Goal: Information Seeking & Learning: Learn about a topic

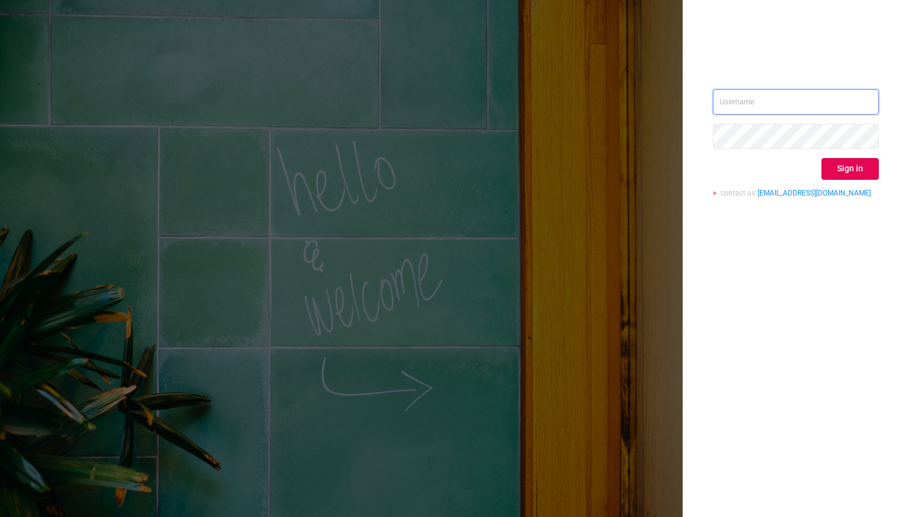
click at [794, 97] on input "text" at bounding box center [796, 101] width 166 height 25
type input "alexandre.persehais@youniversal.com"
click at [856, 170] on button "Sign in" at bounding box center [849, 169] width 57 height 22
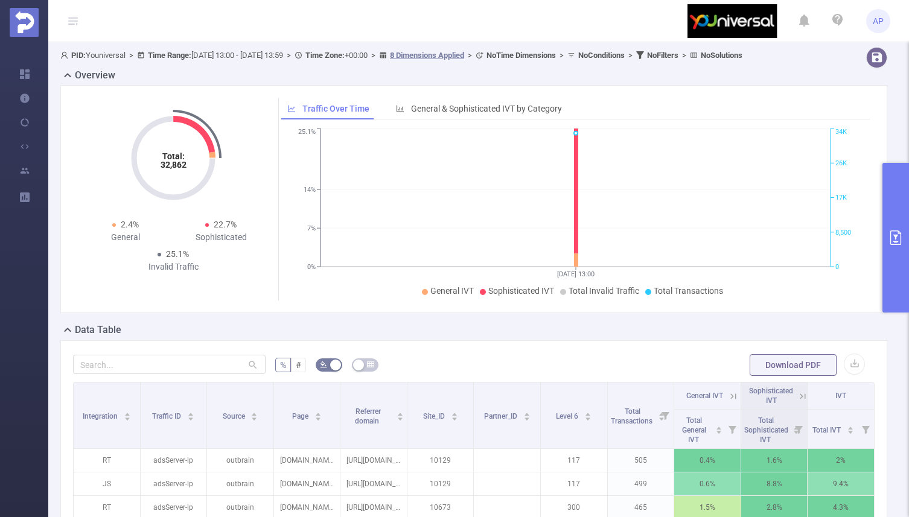
click at [893, 246] on button "primary" at bounding box center [895, 238] width 27 height 150
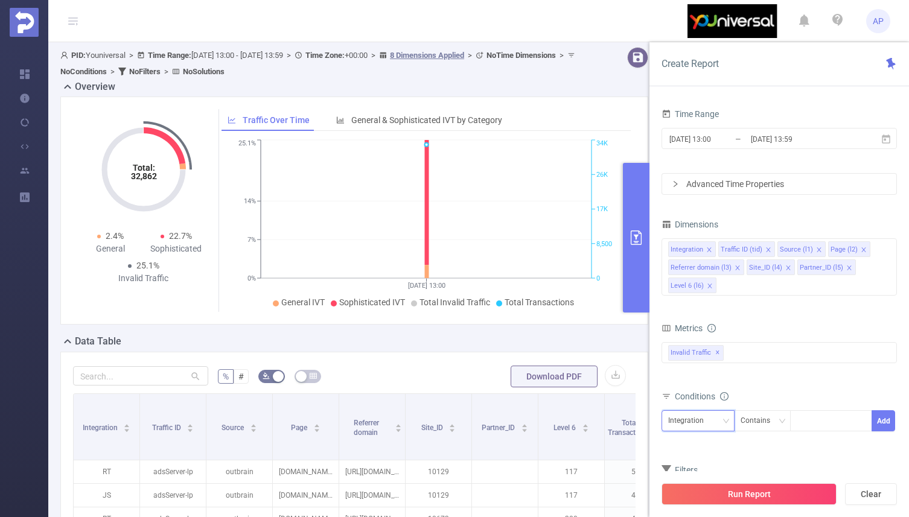
click at [713, 417] on div "Integration" at bounding box center [698, 421] width 60 height 20
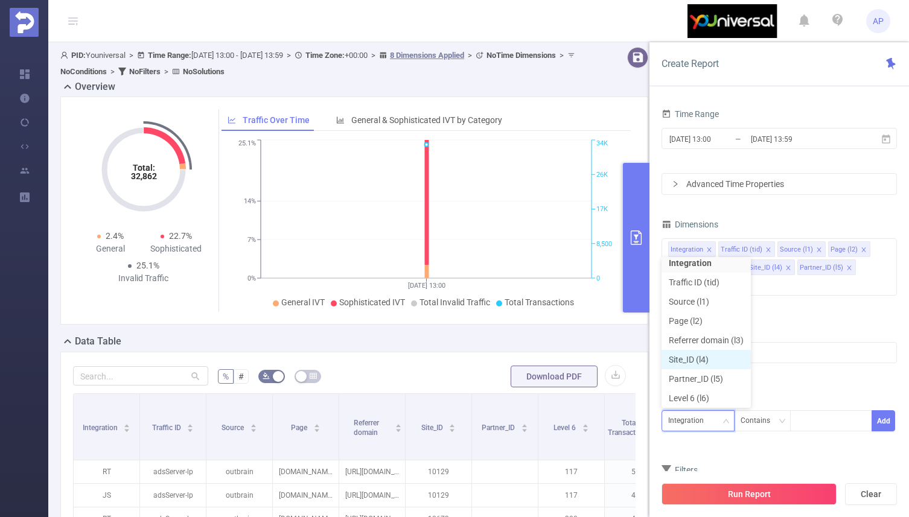
click at [719, 363] on li "Site_ID (l4)" at bounding box center [706, 359] width 89 height 19
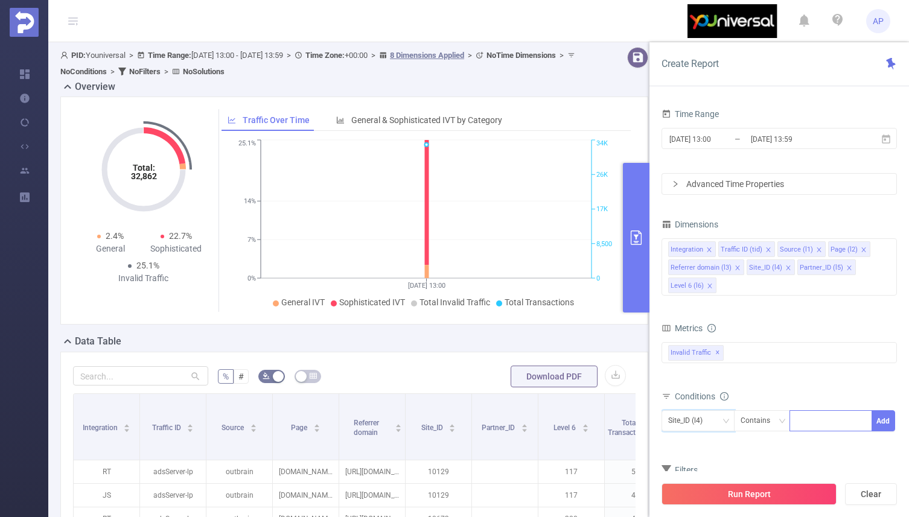
click at [817, 424] on div at bounding box center [830, 421] width 69 height 20
type input "11229"
click at [738, 496] on button "Run Report" at bounding box center [749, 494] width 175 height 22
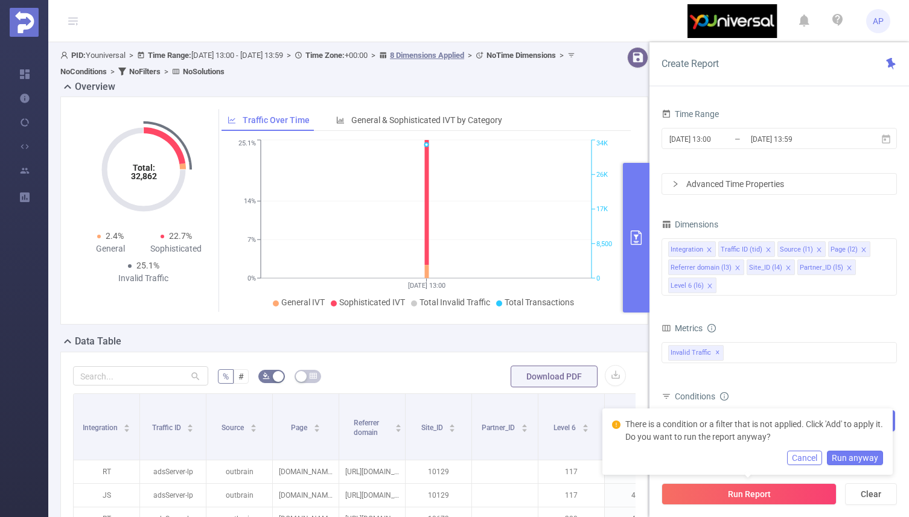
click at [850, 391] on div "Conditions" at bounding box center [779, 398] width 235 height 20
click at [809, 453] on button "Cancel" at bounding box center [804, 458] width 35 height 14
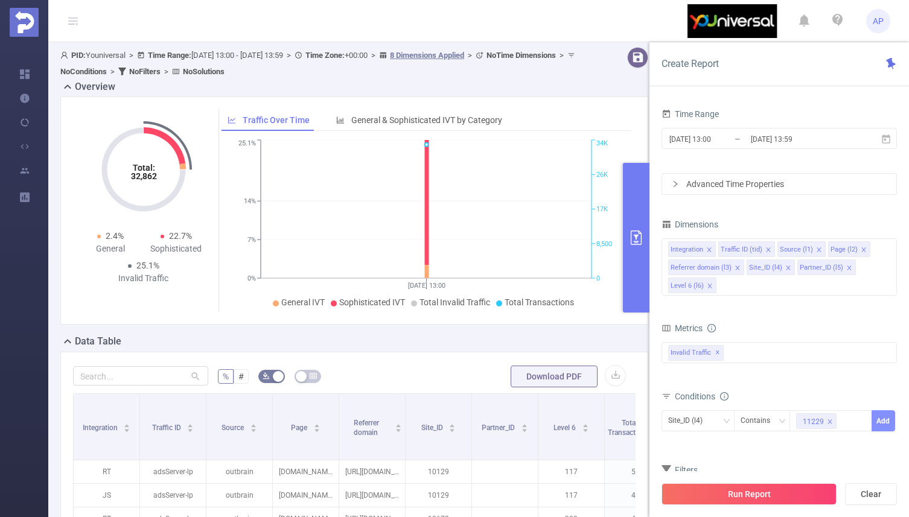
click at [878, 423] on button "Add" at bounding box center [884, 420] width 24 height 21
click at [776, 496] on button "Run Report" at bounding box center [749, 494] width 175 height 22
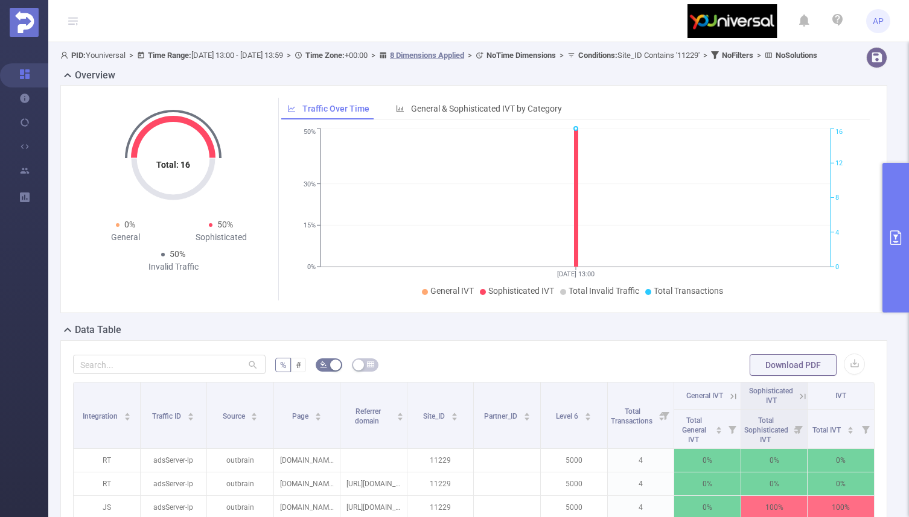
click at [889, 226] on button "primary" at bounding box center [895, 238] width 27 height 150
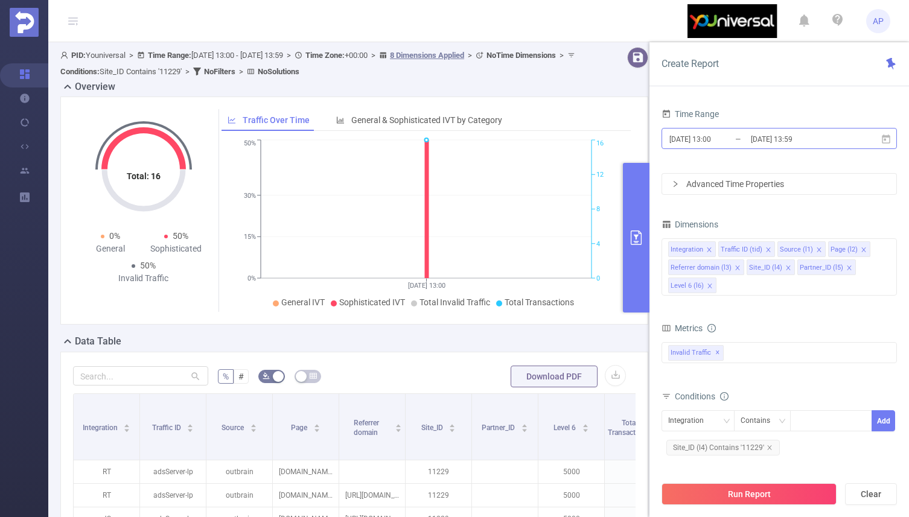
click at [701, 139] on input "2025-09-09 13:00" at bounding box center [717, 139] width 98 height 16
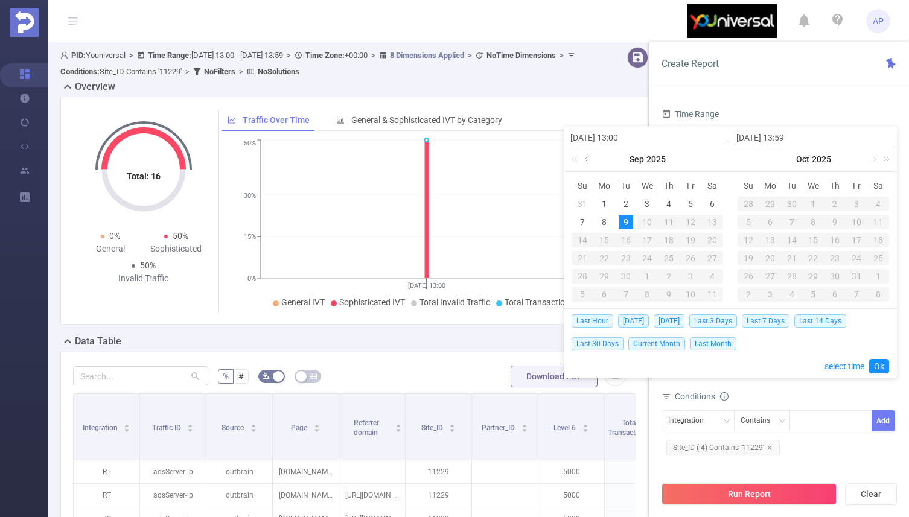
click at [586, 162] on link at bounding box center [587, 159] width 11 height 24
click at [587, 273] on div "24" at bounding box center [582, 276] width 14 height 14
click at [675, 279] on div "28" at bounding box center [669, 276] width 14 height 14
type input "2025-08-24 13:00"
type input "[DATE] 13:59"
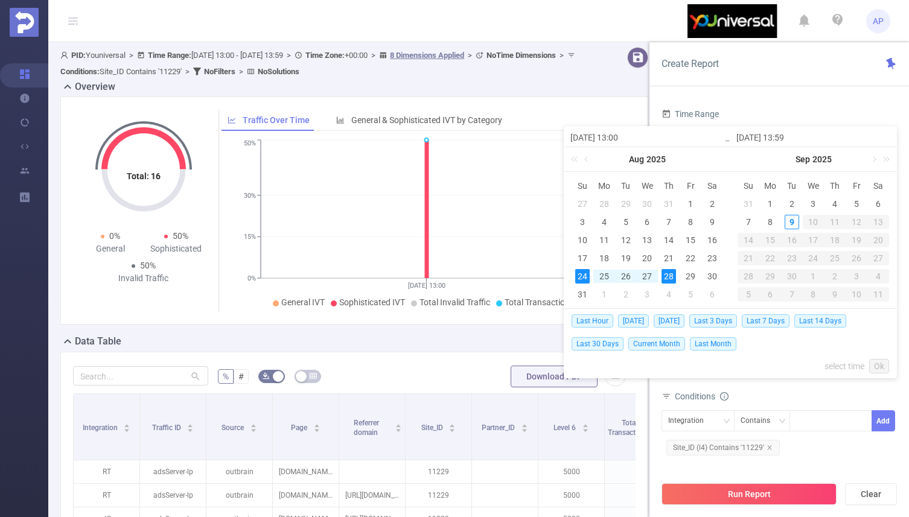
type input "2025-08-24 13:00"
type input "[DATE] 13:59"
click at [882, 369] on link "Ok" at bounding box center [879, 366] width 20 height 14
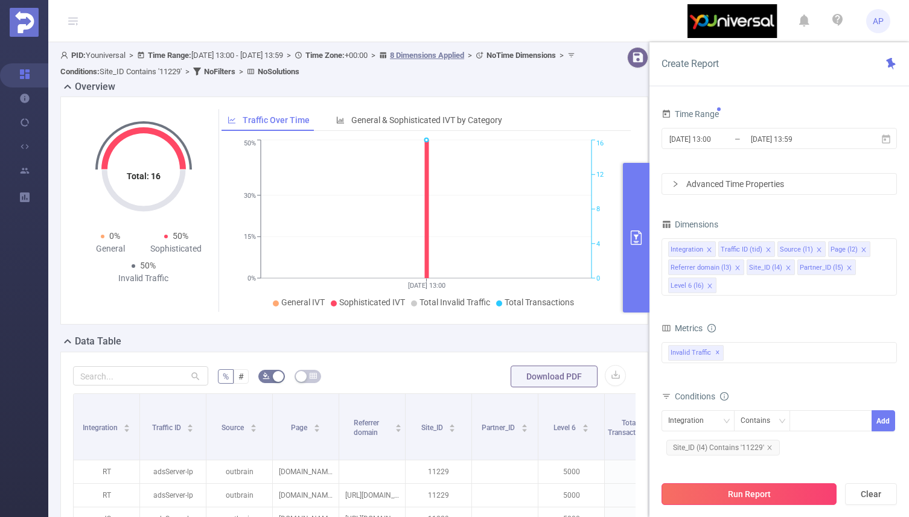
click at [771, 496] on button "Run Report" at bounding box center [749, 494] width 175 height 22
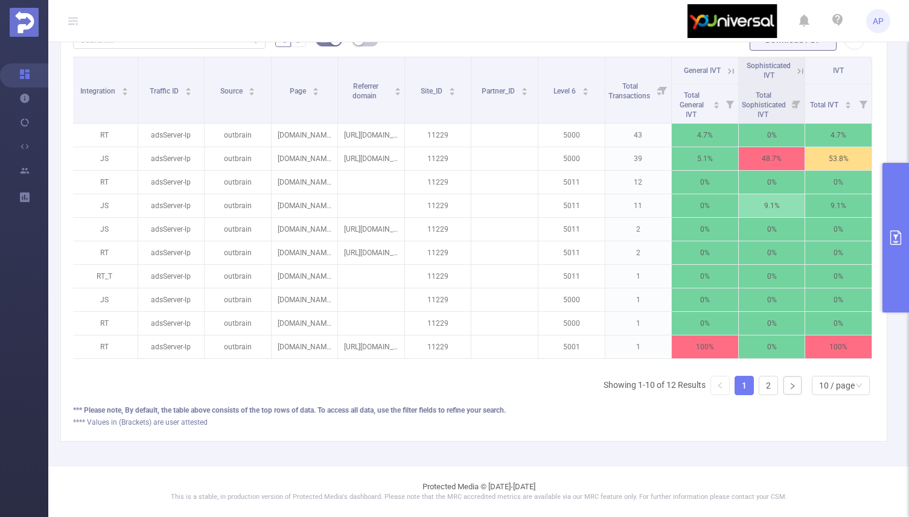
scroll to position [294, 0]
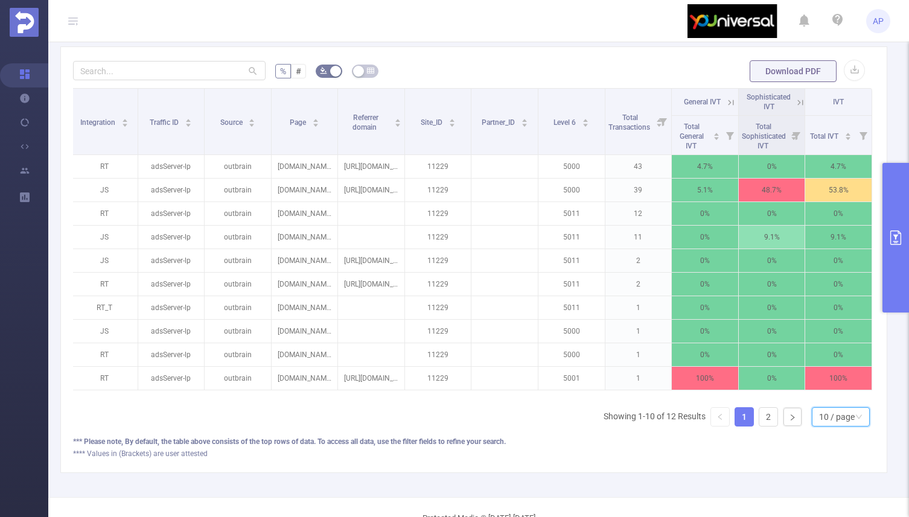
click at [844, 426] on div "10 / page" at bounding box center [837, 417] width 36 height 18
click at [853, 405] on li "50 / page" at bounding box center [840, 395] width 58 height 19
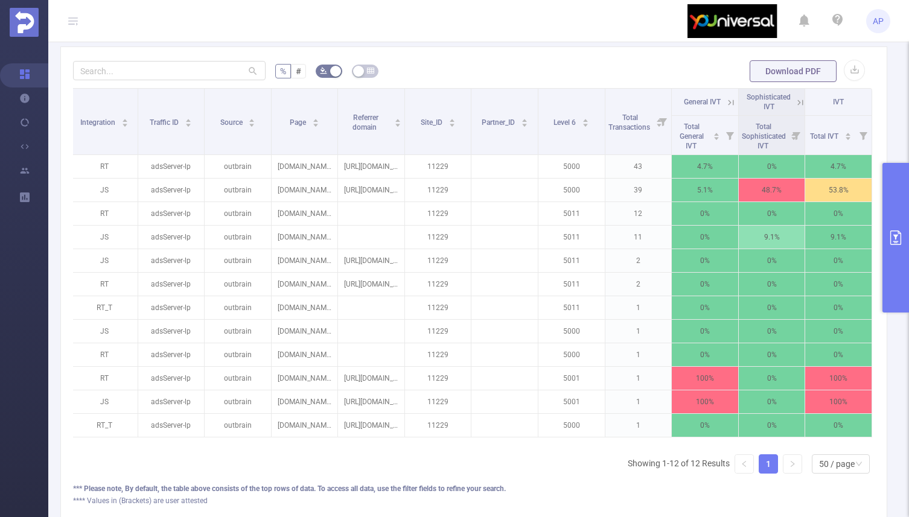
click at [893, 187] on button "primary" at bounding box center [895, 238] width 27 height 150
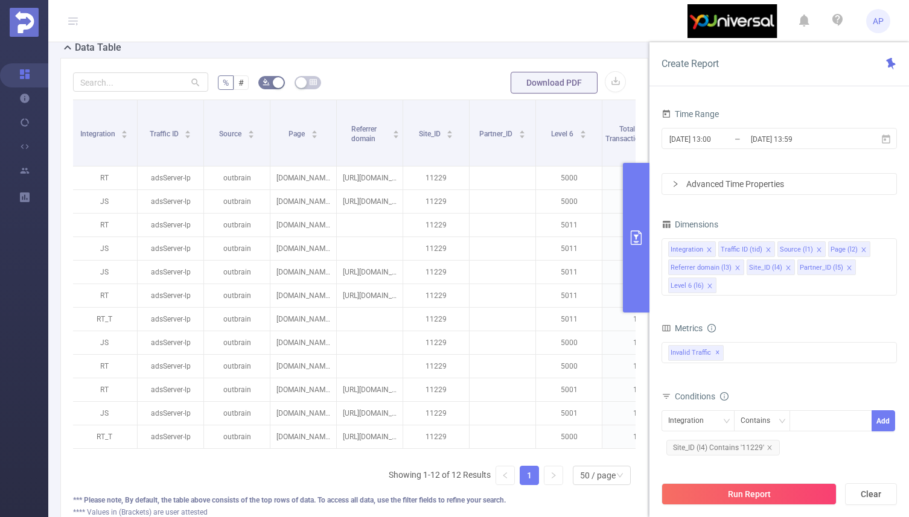
click at [774, 188] on div "Advanced Time Properties" at bounding box center [779, 184] width 234 height 21
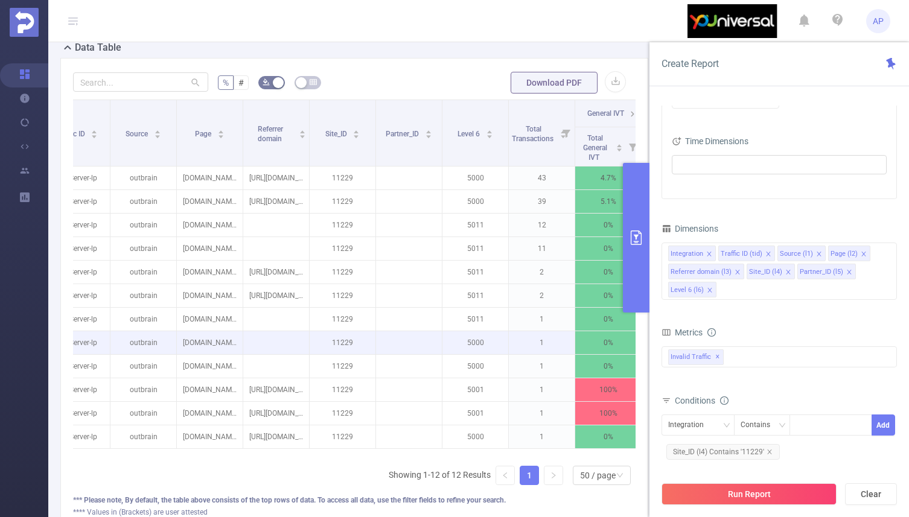
scroll to position [0, 0]
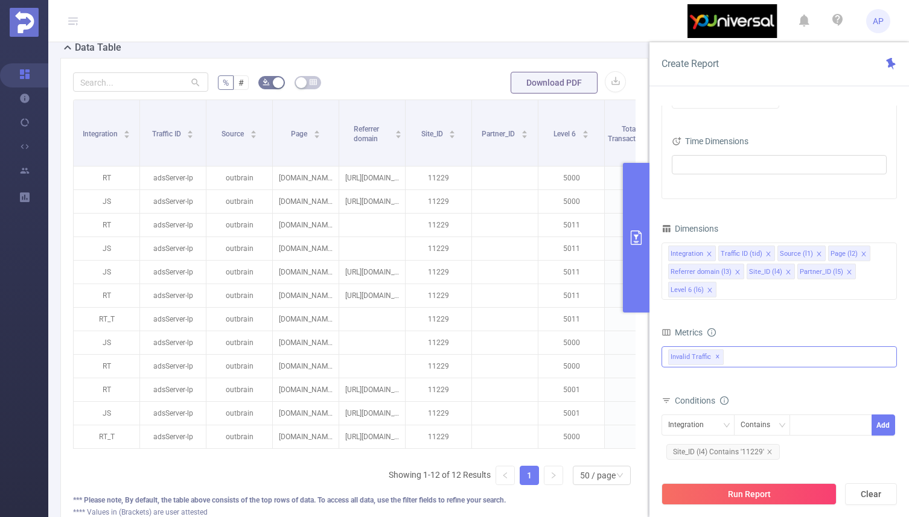
click at [798, 365] on div "Invalid Traffic ✕" at bounding box center [779, 356] width 235 height 21
click at [786, 317] on form "Dimensions Integration Traffic ID (tid) Source (l1) Page (l2) Referrer domain (…" at bounding box center [779, 382] width 235 height 325
click at [771, 296] on div "Integration Traffic ID (tid) Source (l1) Page (l2) Referrer domain (l3) Site_ID…" at bounding box center [779, 271] width 235 height 57
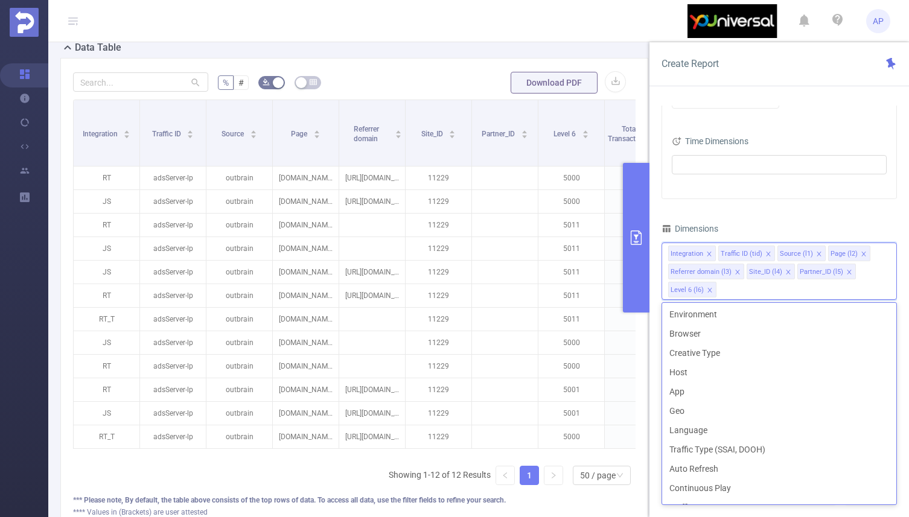
scroll to position [190, 0]
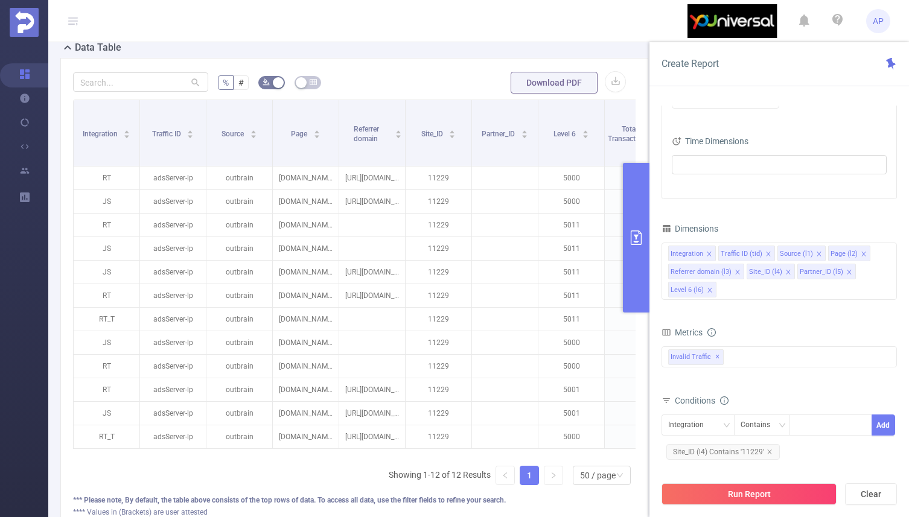
click at [790, 217] on div "Time Range 2025-08-24 13:00 _ 2025-08-28 13:59 Advanced Time Properties Time Zo…" at bounding box center [779, 255] width 235 height 579
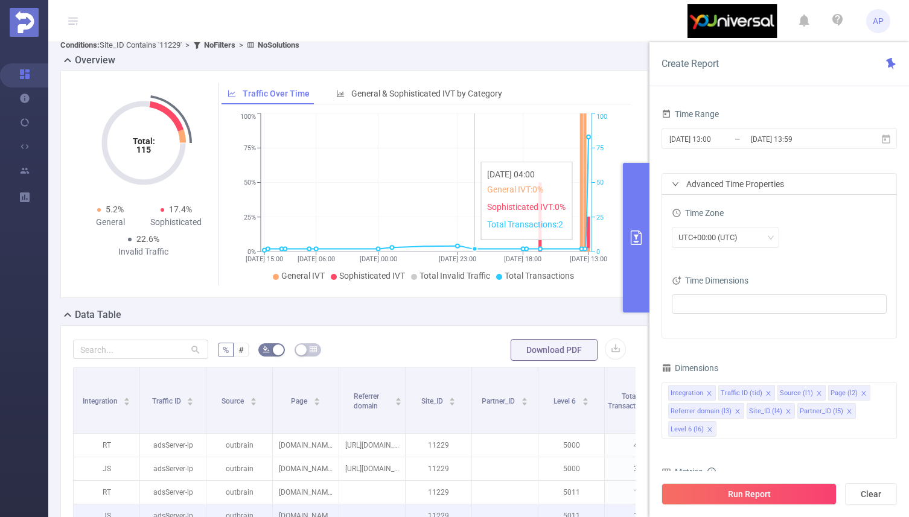
scroll to position [26, 0]
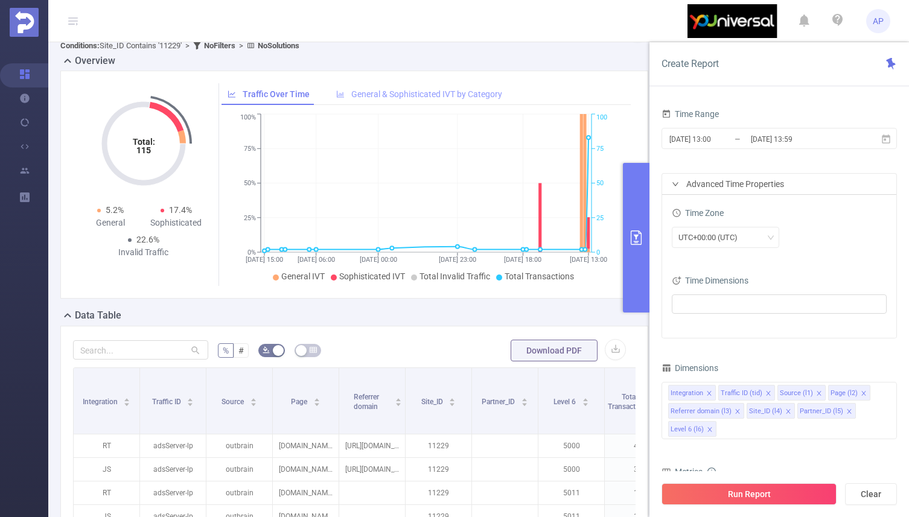
click at [424, 93] on span "General & Sophisticated IVT by Category" at bounding box center [426, 94] width 151 height 10
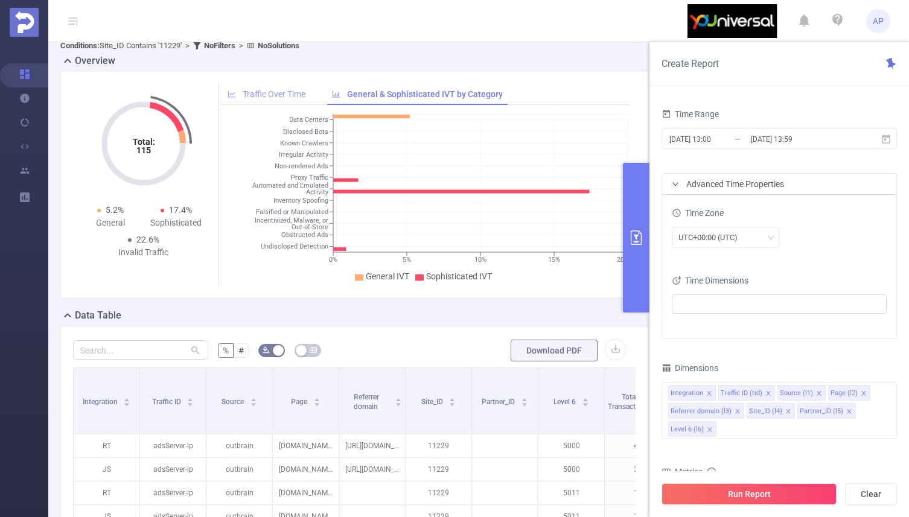
click at [289, 92] on span "Traffic Over Time" at bounding box center [274, 94] width 63 height 10
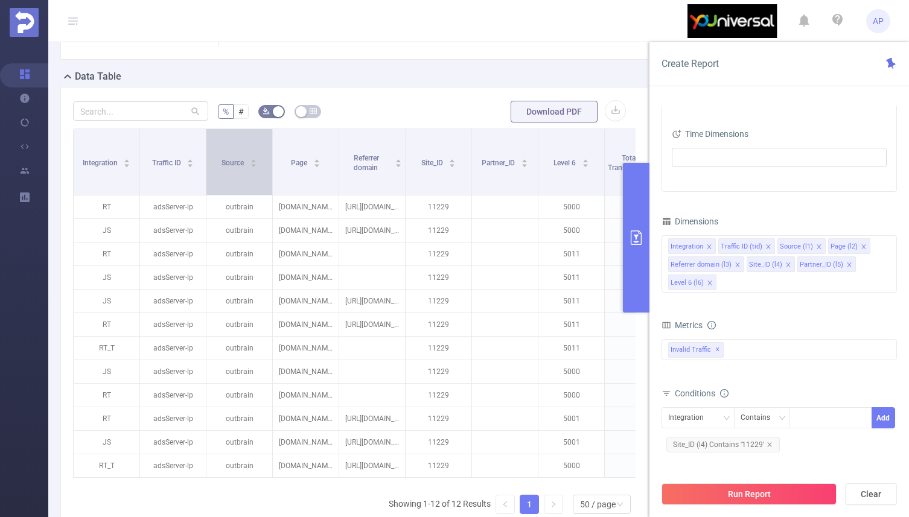
scroll to position [266, 0]
click at [766, 247] on icon "icon: close" at bounding box center [768, 246] width 4 height 4
click at [759, 247] on icon "icon: close" at bounding box center [760, 247] width 6 height 6
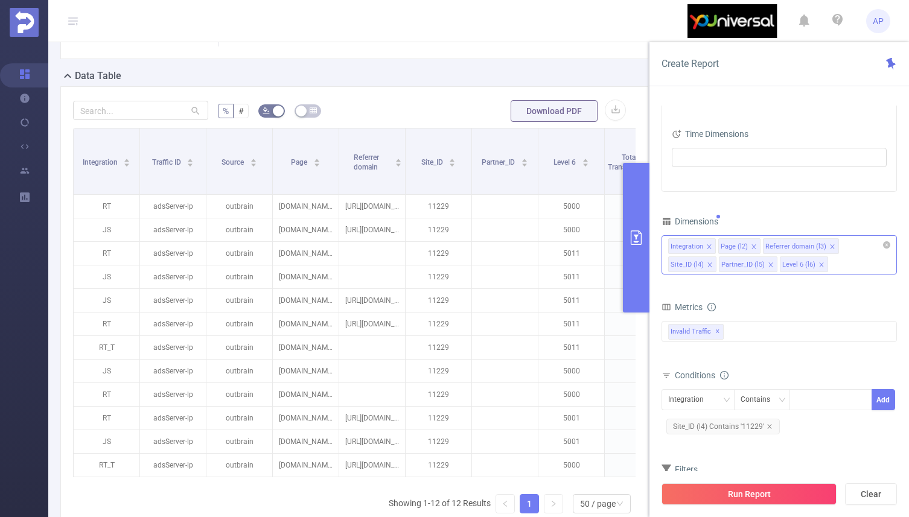
click at [754, 247] on icon "icon: close" at bounding box center [754, 247] width 6 height 6
click at [785, 248] on icon "icon: close" at bounding box center [787, 246] width 4 height 4
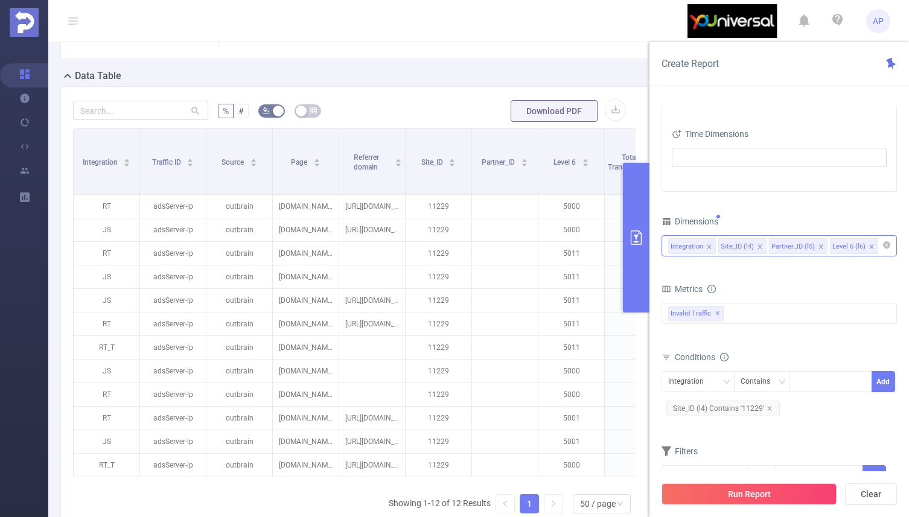
click at [819, 245] on icon "icon: close" at bounding box center [821, 247] width 6 height 6
click at [810, 248] on icon "icon: close" at bounding box center [811, 247] width 6 height 6
click at [776, 496] on button "Run Report" at bounding box center [749, 494] width 175 height 22
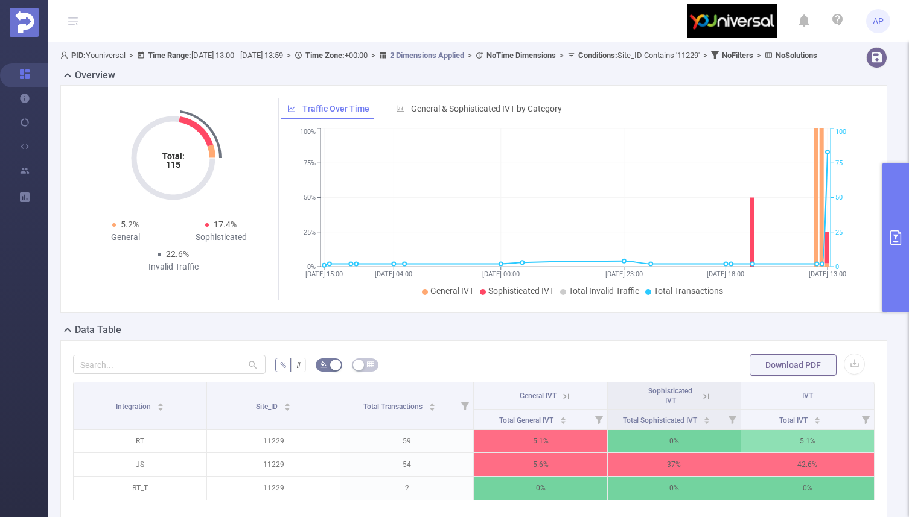
click at [898, 217] on button "primary" at bounding box center [895, 238] width 27 height 150
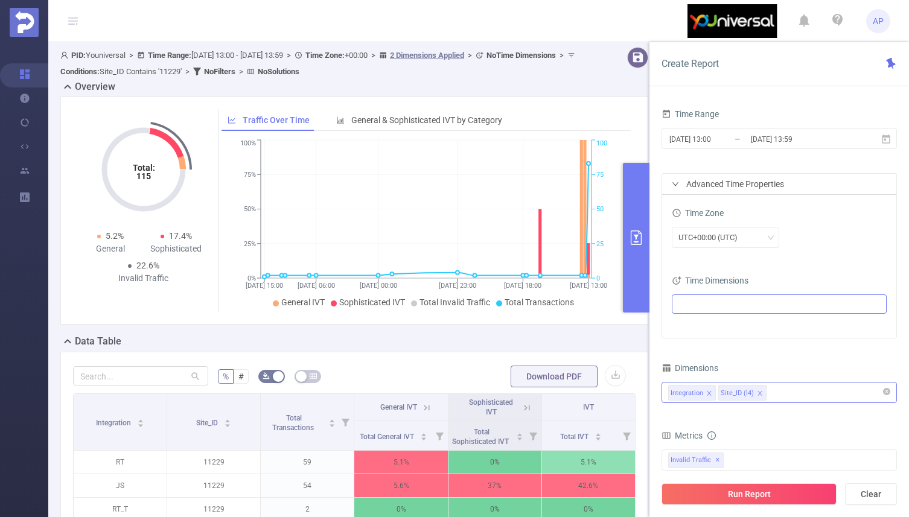
click at [733, 301] on ul at bounding box center [774, 304] width 199 height 18
click at [694, 327] on span at bounding box center [694, 327] width 10 height 10
click at [682, 351] on icon "icon: caret-down" at bounding box center [681, 348] width 6 height 6
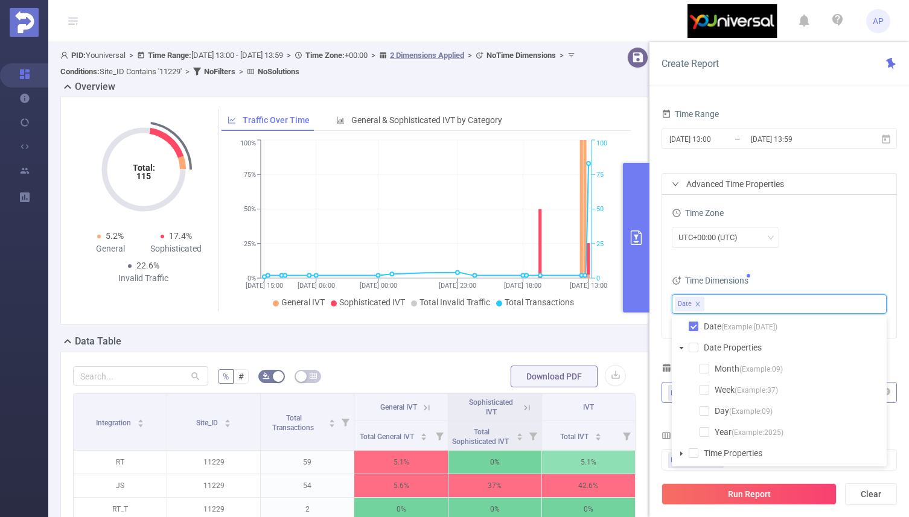
click at [682, 350] on icon "icon: caret-down" at bounding box center [681, 348] width 6 height 6
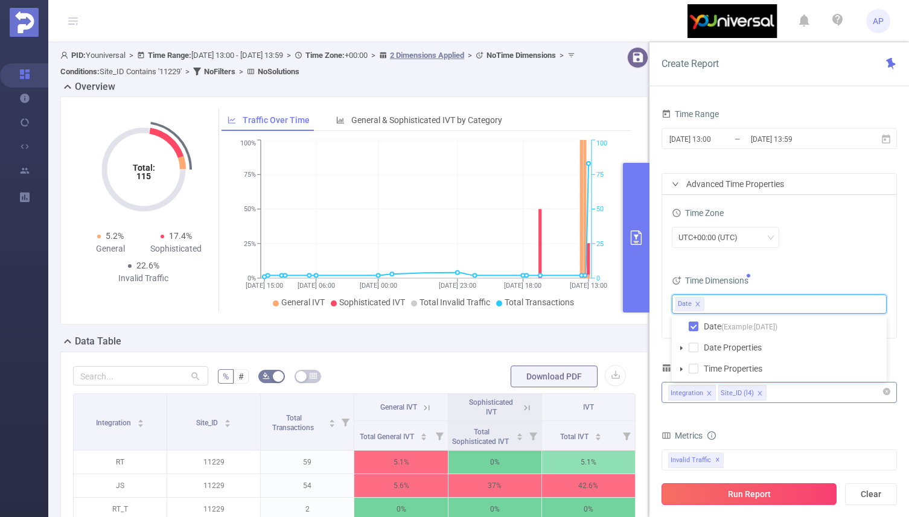
click at [746, 493] on button "Run Report" at bounding box center [749, 494] width 175 height 22
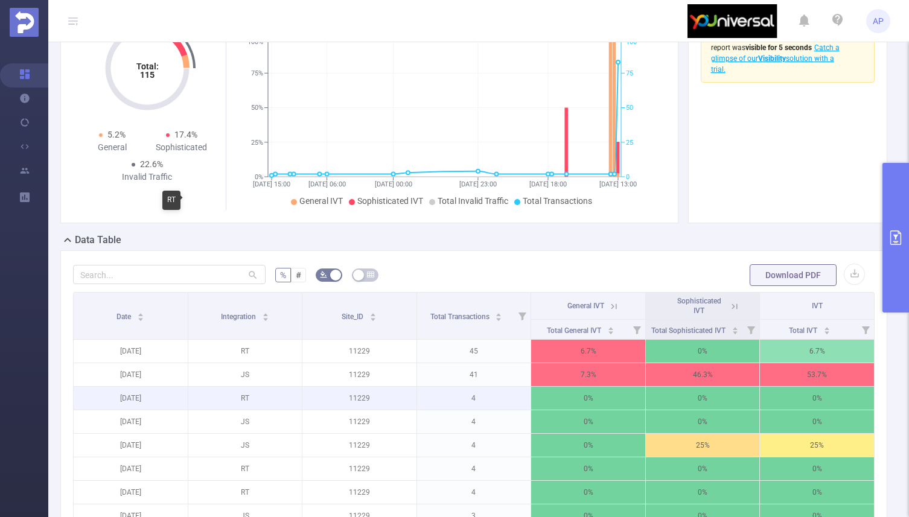
scroll to position [76, 0]
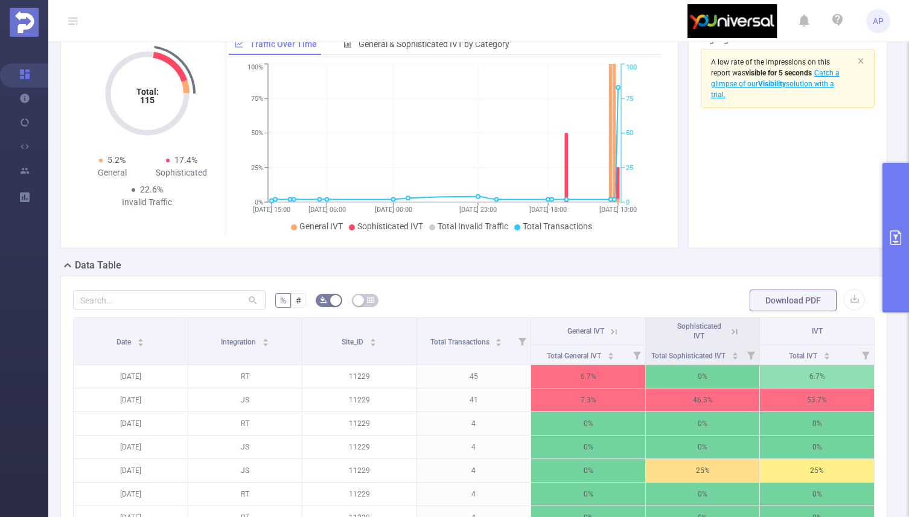
click at [894, 248] on button "primary" at bounding box center [895, 238] width 27 height 150
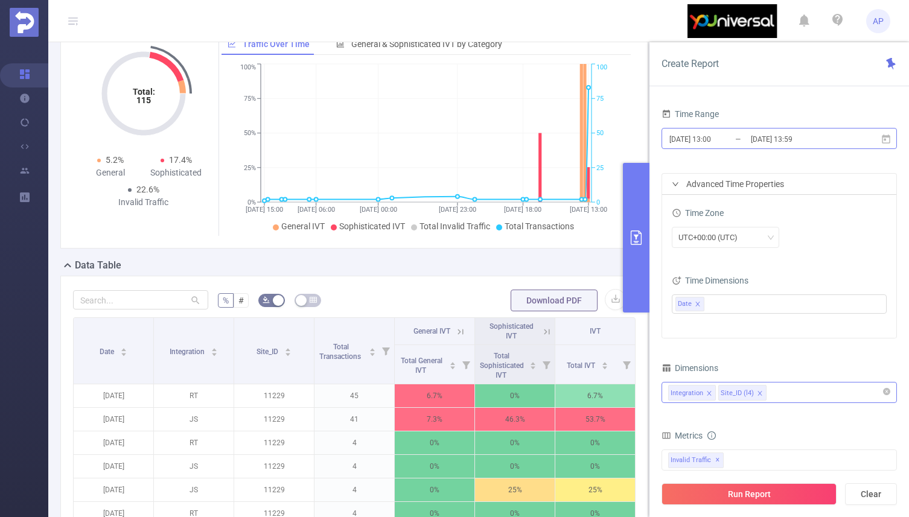
click at [722, 141] on input "2025-08-24 13:00" at bounding box center [717, 139] width 98 height 16
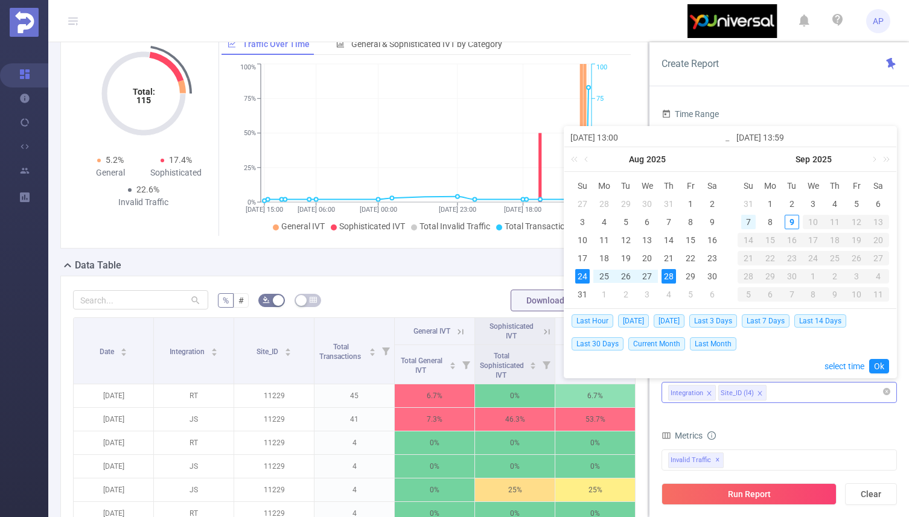
click at [751, 221] on div "7" at bounding box center [748, 222] width 14 height 14
click at [788, 224] on div "9" at bounding box center [792, 222] width 14 height 14
type input "2025-09-07 13:00"
type input "[DATE] 13:59"
type input "2025-09-07 13:00"
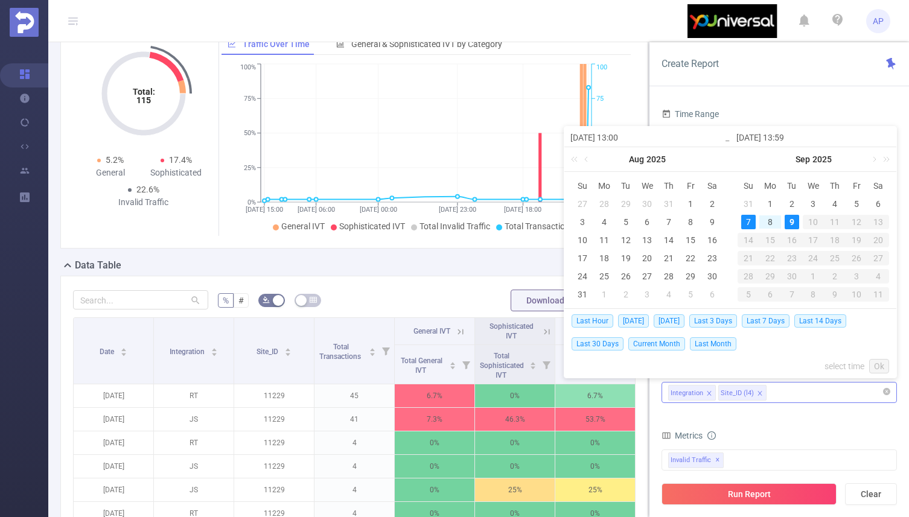
type input "[DATE] 13:59"
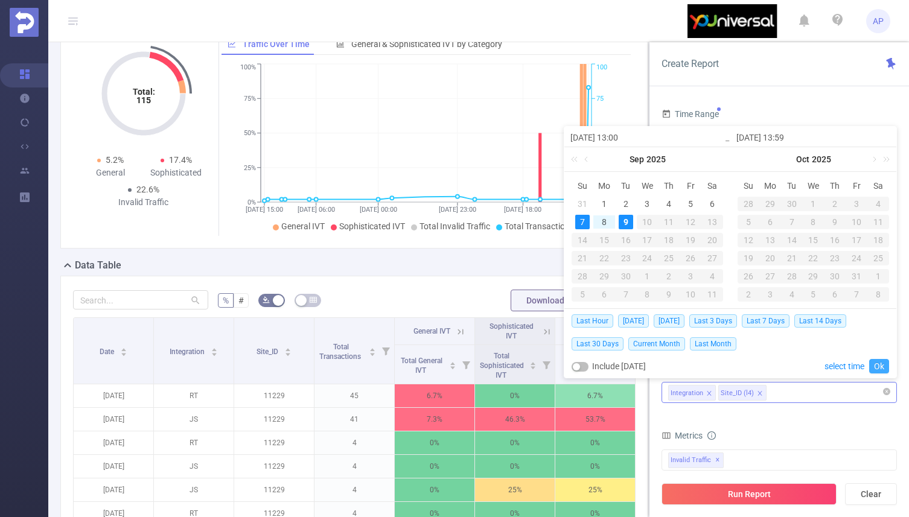
click at [872, 359] on link "Ok" at bounding box center [879, 366] width 20 height 14
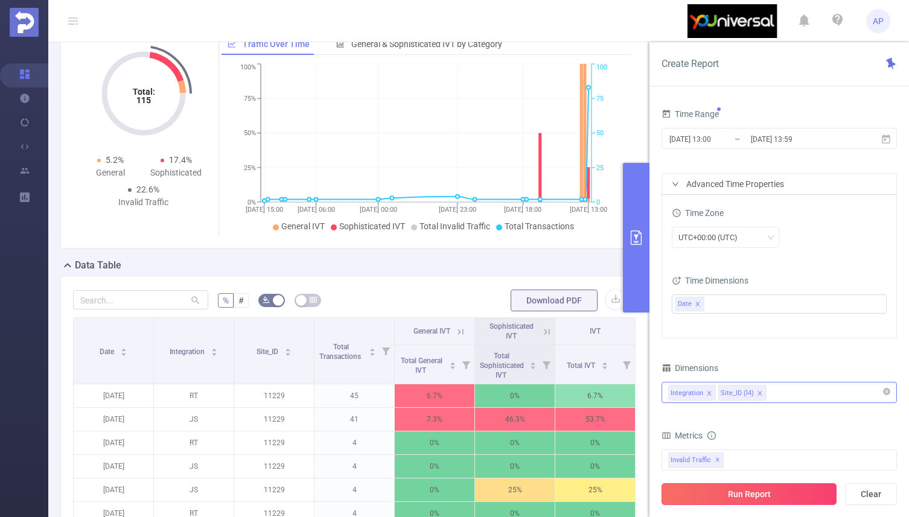
click at [768, 492] on button "Run Report" at bounding box center [749, 494] width 175 height 22
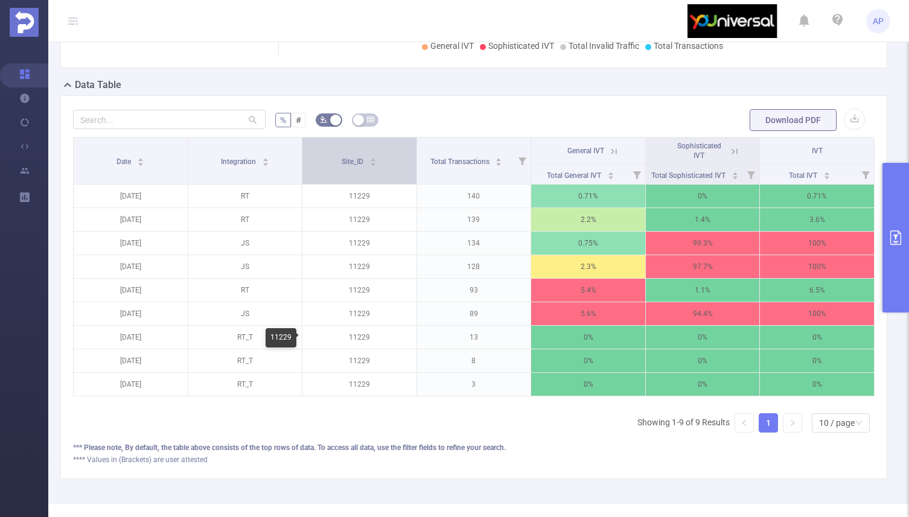
scroll to position [257, 0]
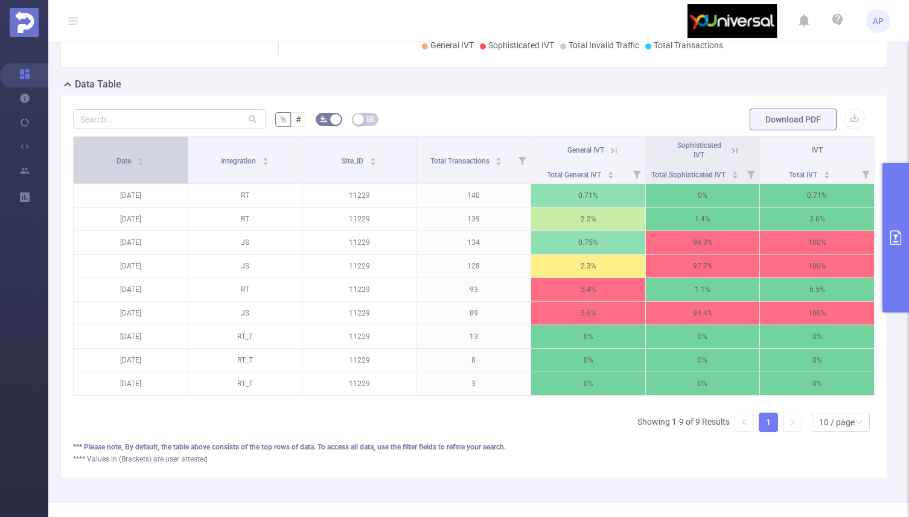
click at [144, 162] on icon "icon: caret-down" at bounding box center [141, 164] width 7 height 7
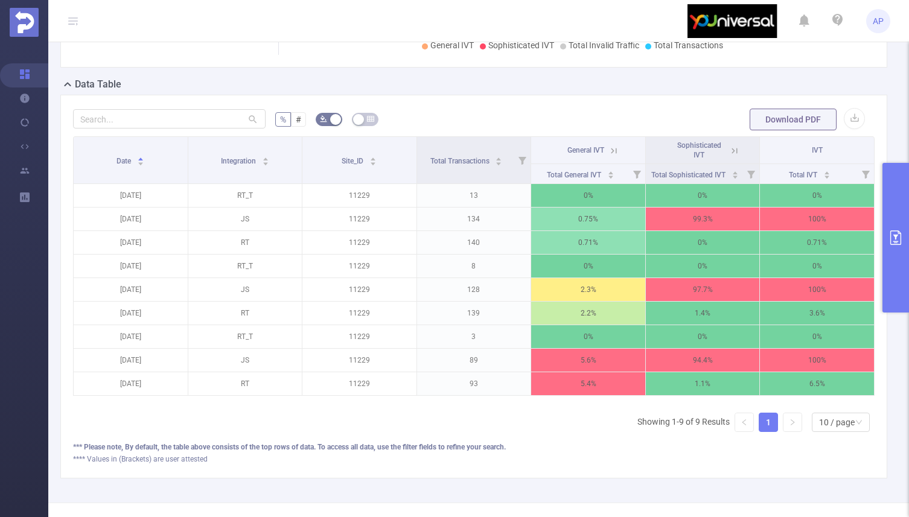
click at [894, 250] on button "primary" at bounding box center [895, 238] width 27 height 150
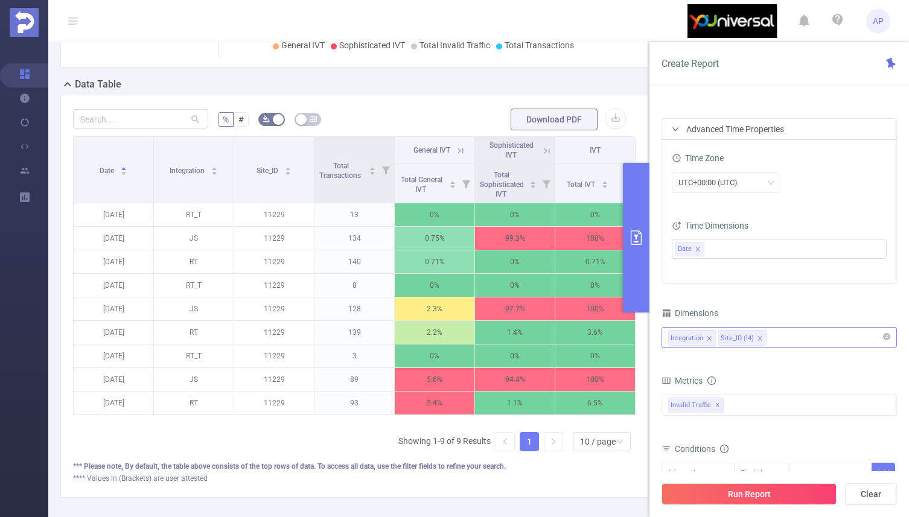
click at [789, 337] on div "Integration Site_ID (l4)" at bounding box center [779, 338] width 222 height 20
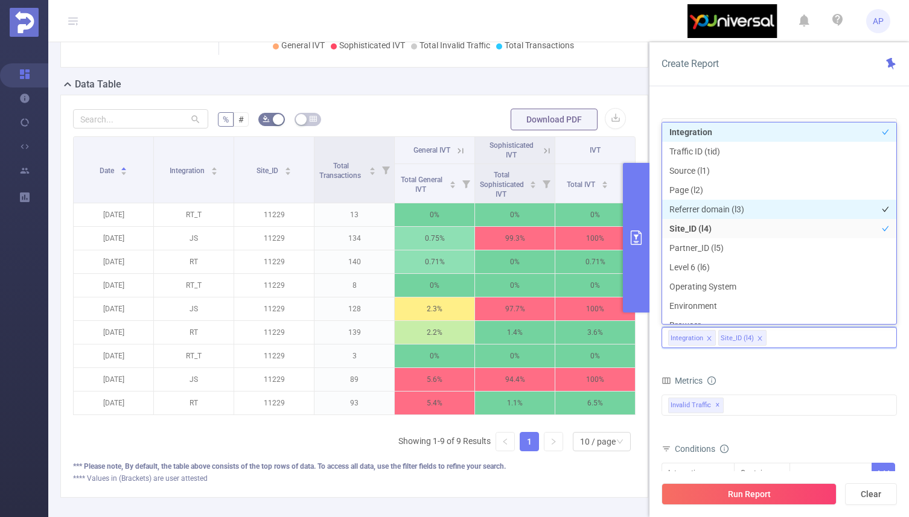
scroll to position [13, 0]
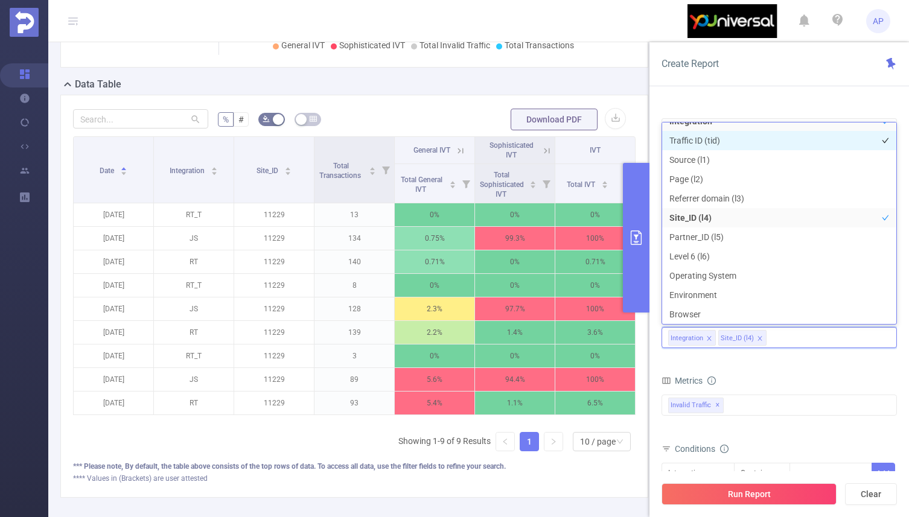
click at [754, 144] on li "Traffic ID (tid)" at bounding box center [779, 140] width 234 height 19
drag, startPoint x: 749, startPoint y: 337, endPoint x: 683, endPoint y: 340, distance: 66.5
click at [683, 328] on ul "Integration Traffic ID (tid) Site_ID (l4)" at bounding box center [779, 328] width 222 height 0
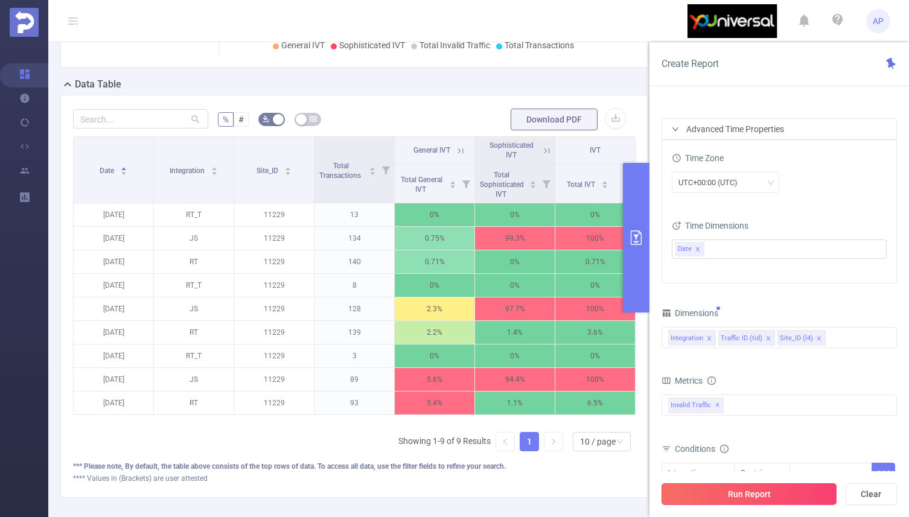
click at [761, 496] on button "Run Report" at bounding box center [749, 494] width 175 height 22
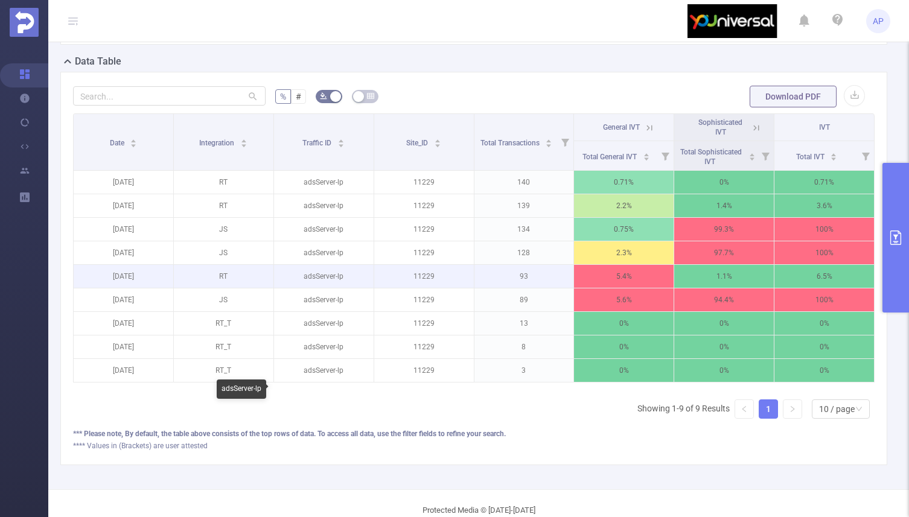
scroll to position [281, 0]
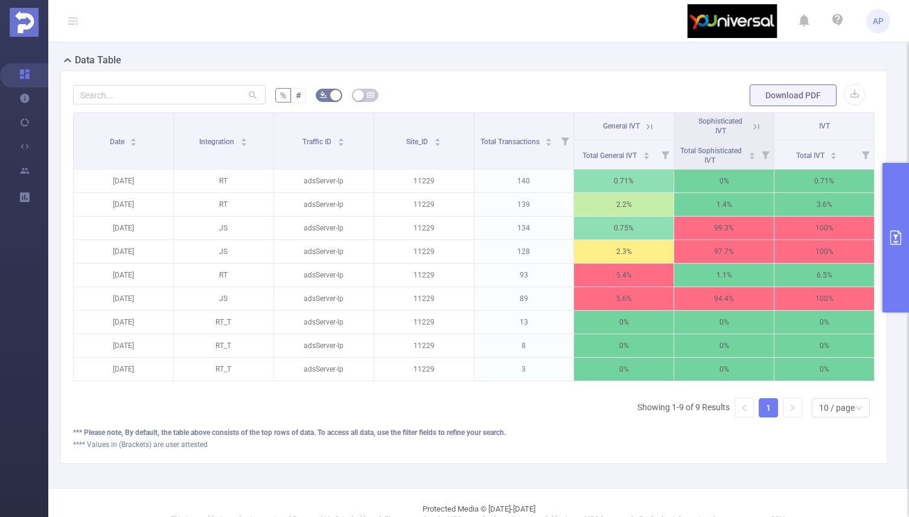
click at [890, 240] on icon "primary" at bounding box center [895, 238] width 11 height 14
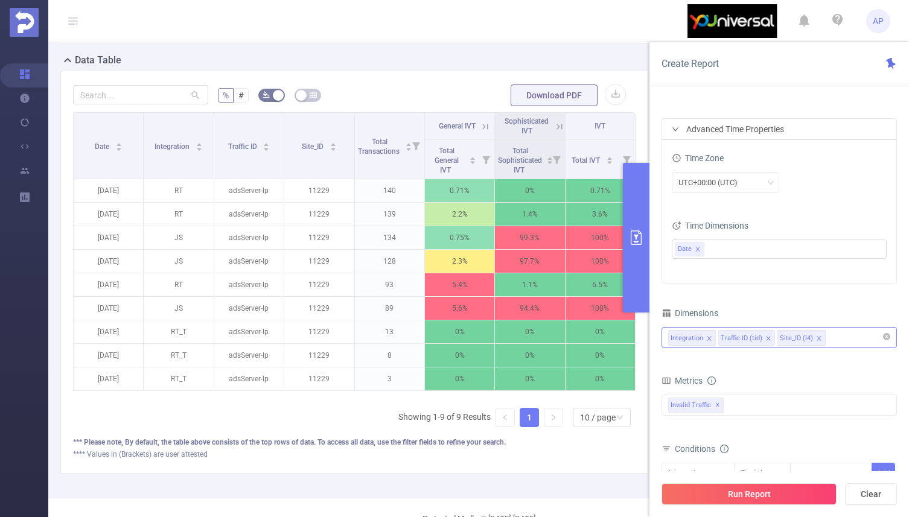
click at [765, 339] on icon "icon: close" at bounding box center [768, 339] width 6 height 6
click at [736, 490] on button "Run Report" at bounding box center [749, 494] width 175 height 22
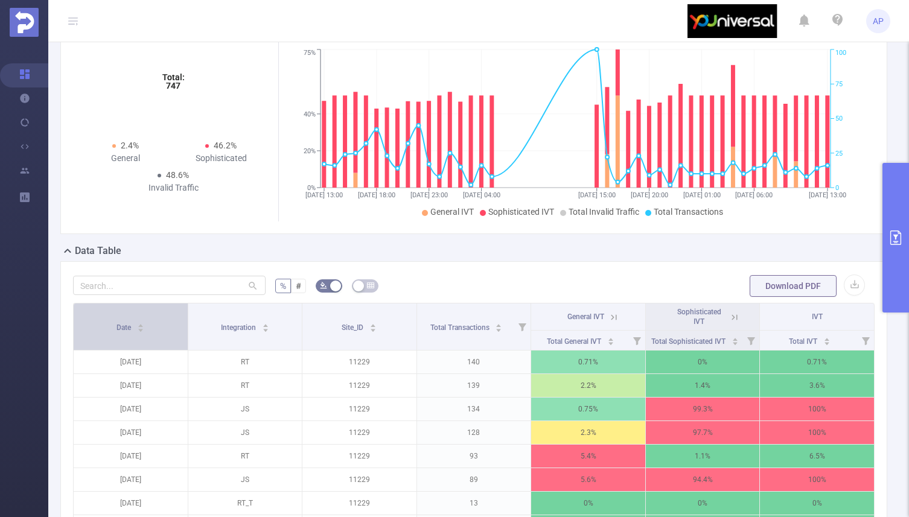
click at [142, 328] on icon "icon: caret-down" at bounding box center [141, 330] width 7 height 7
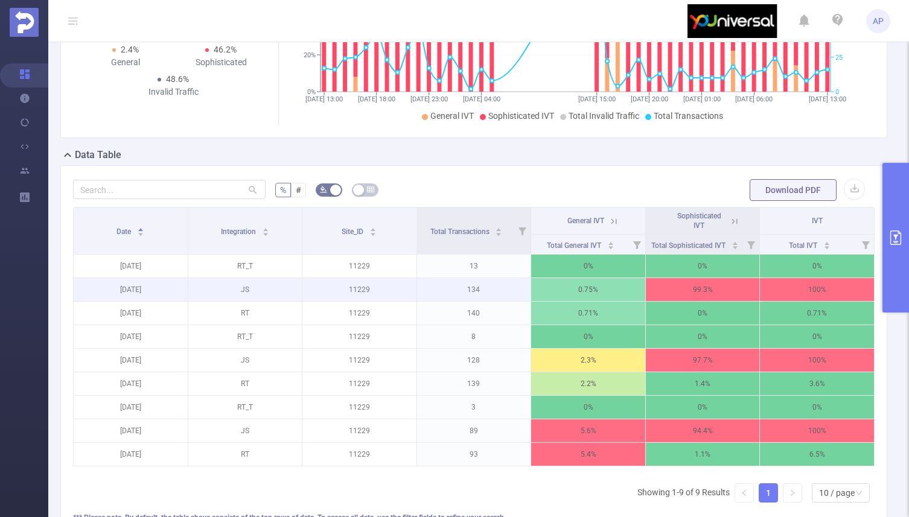
scroll to position [188, 0]
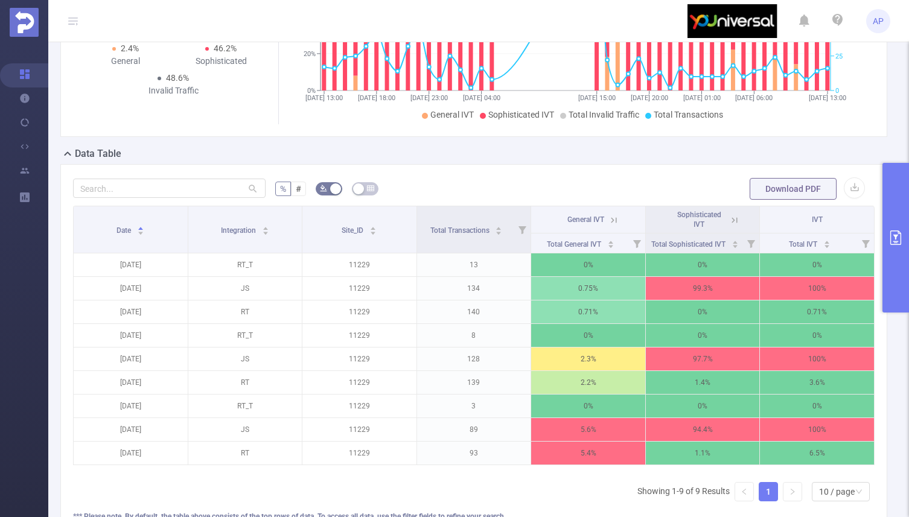
click at [899, 246] on button "primary" at bounding box center [895, 238] width 27 height 150
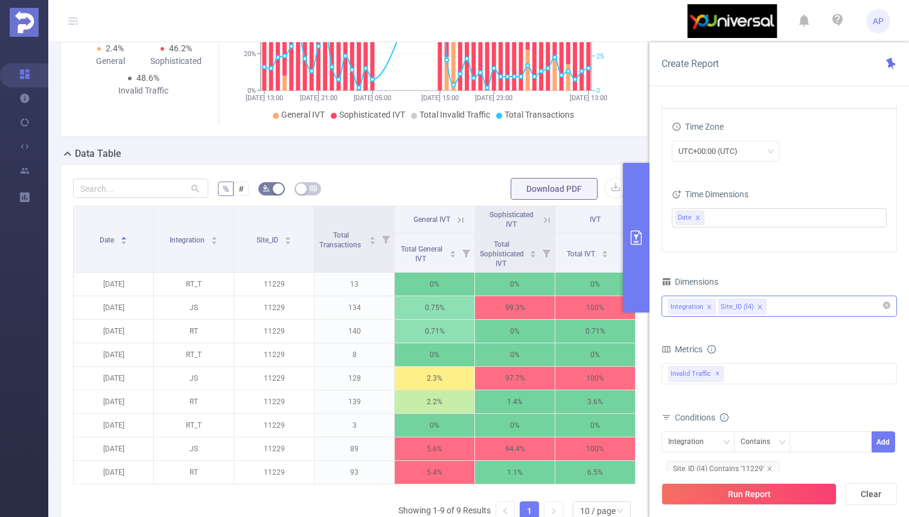
click at [707, 308] on icon "icon: close" at bounding box center [709, 307] width 6 height 6
click at [736, 370] on div "Invalid Traffic ✕ Anti-Fraud Invalid Traffic" at bounding box center [779, 373] width 235 height 21
click at [758, 336] on form "Dimensions Site_ID (l4) Metrics bp_total bp_adult bp_arms bp_crime bp_death_inj…" at bounding box center [779, 417] width 235 height 289
click at [774, 305] on div "Site_ID (l4)" at bounding box center [779, 306] width 222 height 20
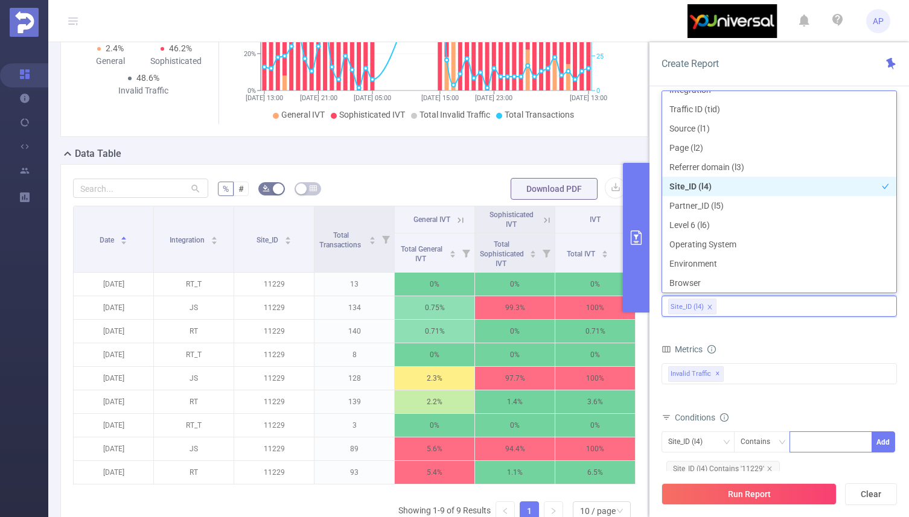
click at [817, 437] on div at bounding box center [830, 442] width 69 height 20
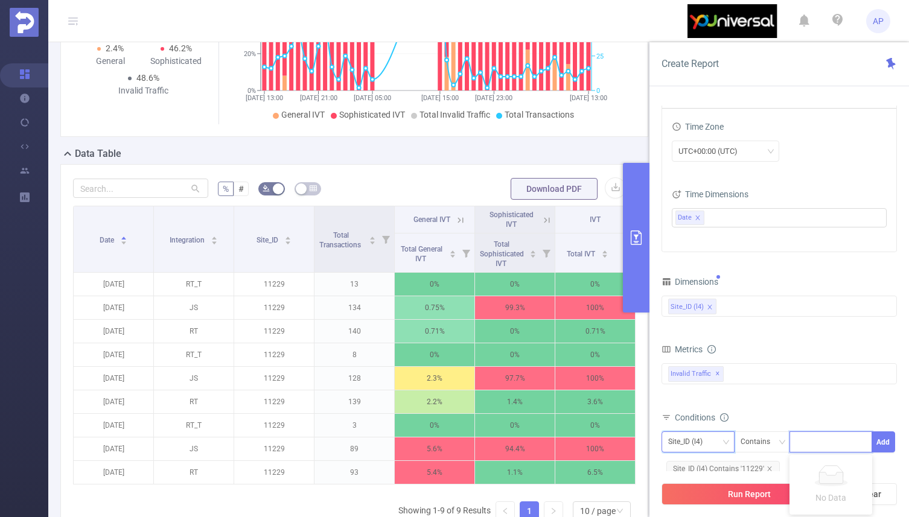
click at [725, 441] on icon "icon: down" at bounding box center [725, 442] width 7 height 7
click at [725, 441] on icon "icon: down" at bounding box center [726, 442] width 6 height 4
click at [750, 310] on div "Site_ID (l4)" at bounding box center [779, 306] width 222 height 20
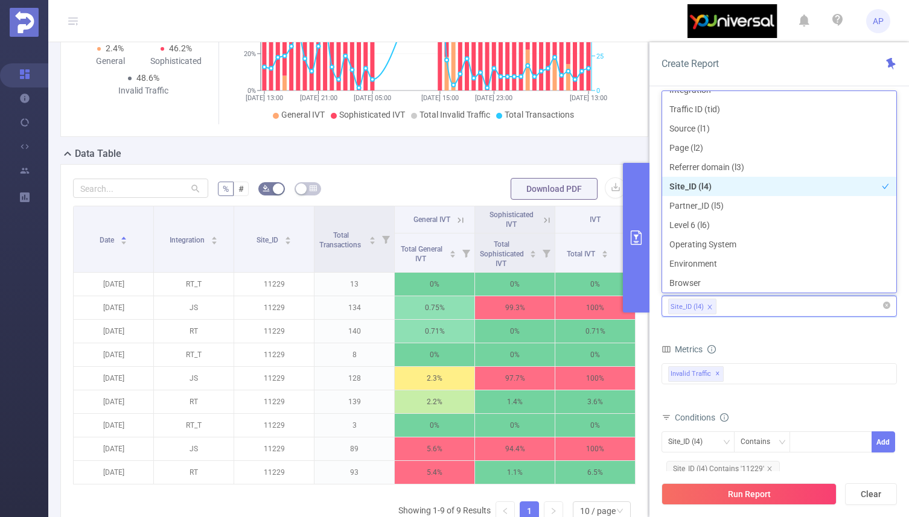
type input "i"
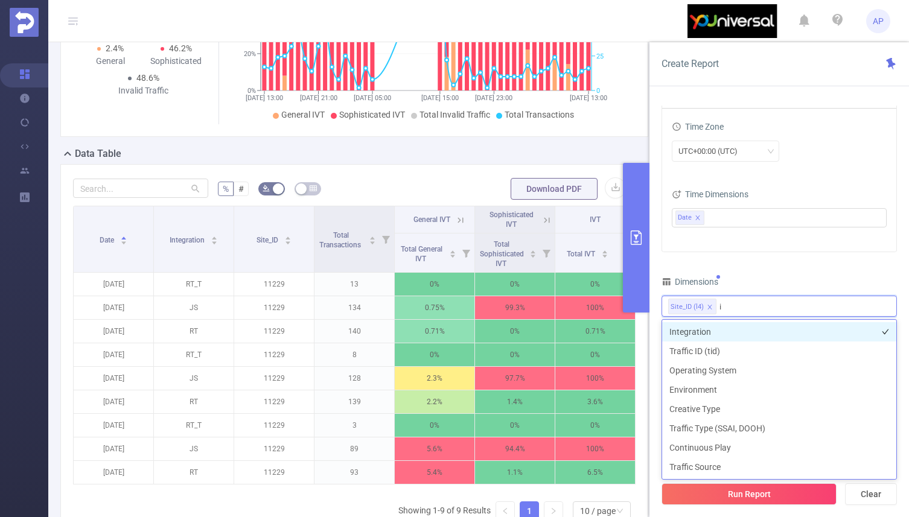
click at [702, 331] on li "Integration" at bounding box center [779, 331] width 234 height 19
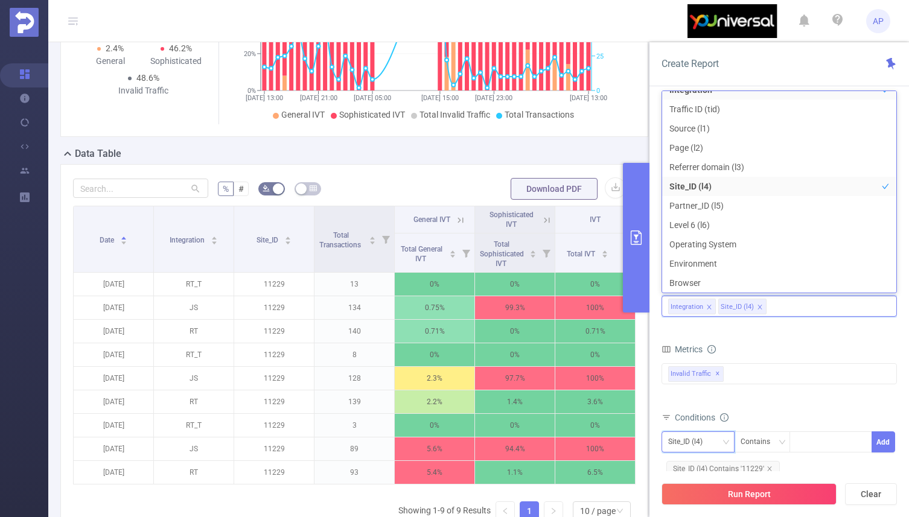
click at [722, 444] on icon "icon: down" at bounding box center [725, 442] width 7 height 7
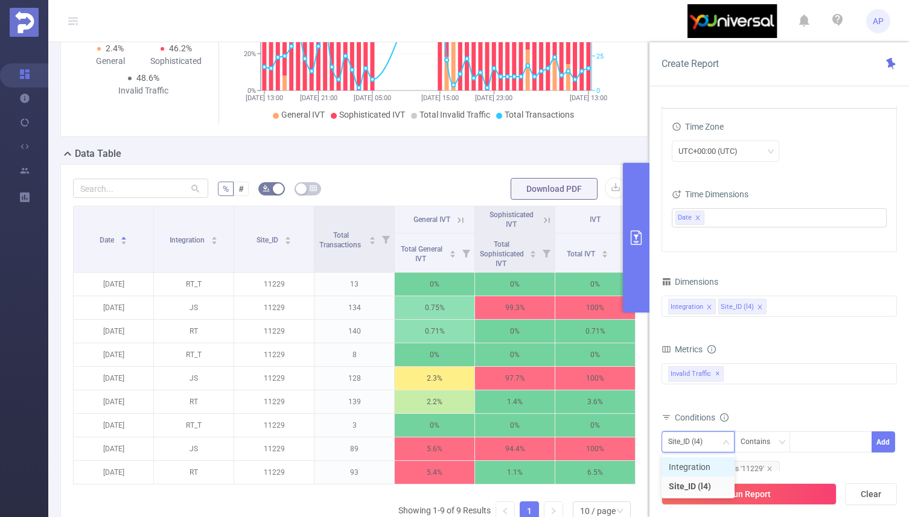
click at [713, 461] on li "Integration" at bounding box center [698, 467] width 73 height 19
click at [768, 442] on div "Contains" at bounding box center [760, 442] width 38 height 20
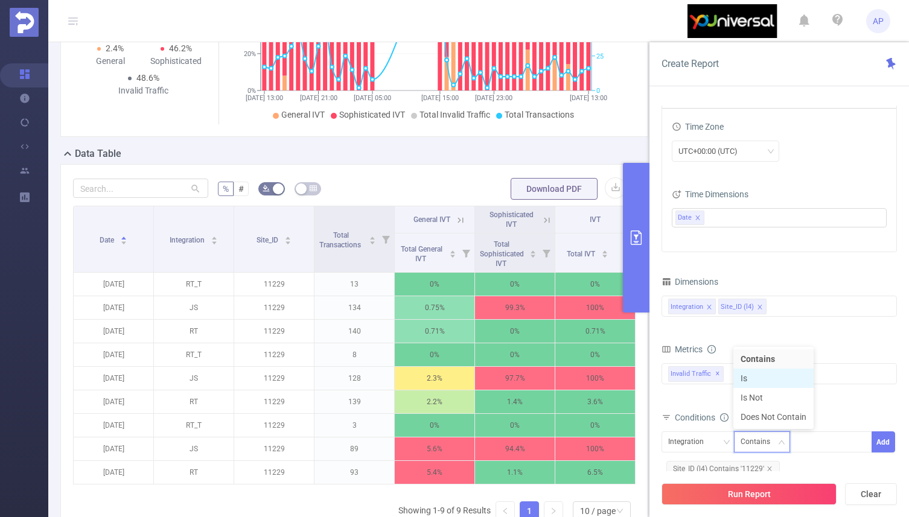
click at [764, 378] on li "Is" at bounding box center [773, 378] width 80 height 19
click at [818, 441] on div at bounding box center [830, 442] width 69 height 20
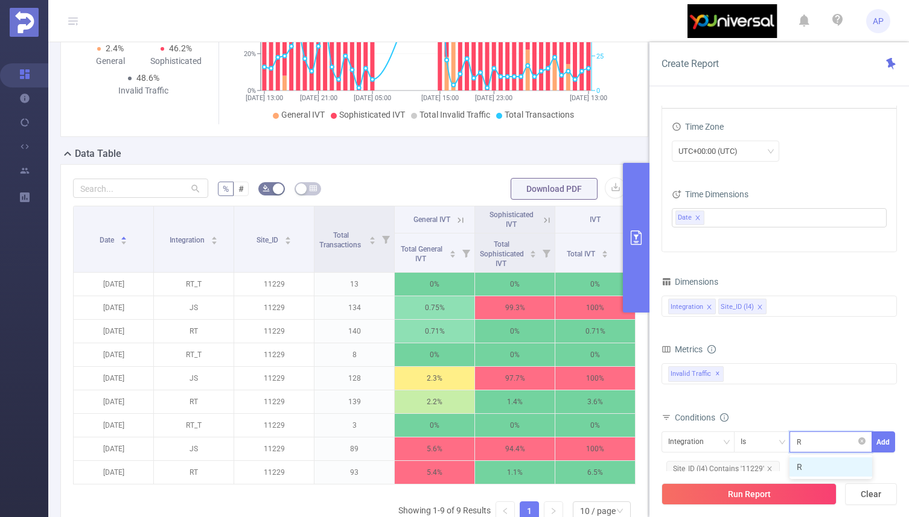
type input "RT"
click at [824, 467] on li "RT" at bounding box center [830, 467] width 83 height 19
click at [850, 394] on div "bp_total bp_adult bp_arms bp_crime bp_death_injury_military bp_piracy bp_hate_a…" at bounding box center [779, 381] width 235 height 36
click at [880, 445] on button "Add" at bounding box center [884, 442] width 24 height 21
click at [788, 494] on button "Run Report" at bounding box center [749, 494] width 175 height 22
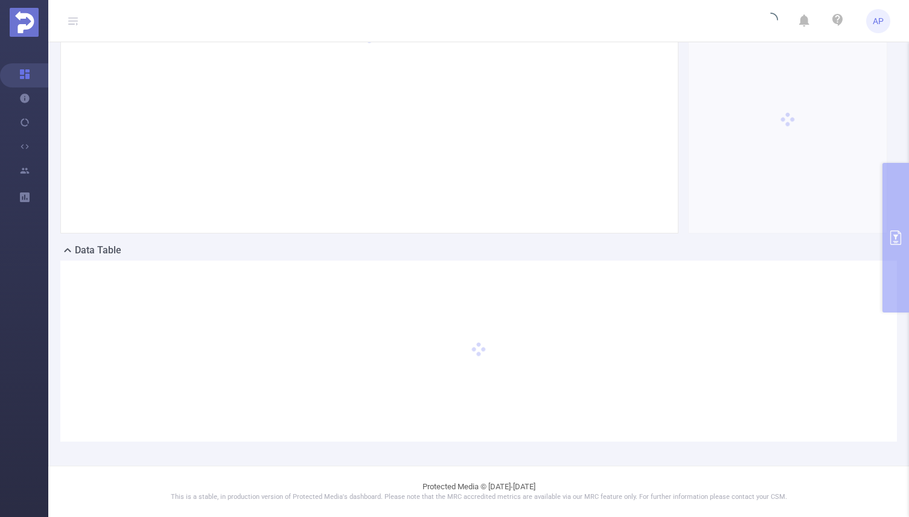
scroll to position [91, 0]
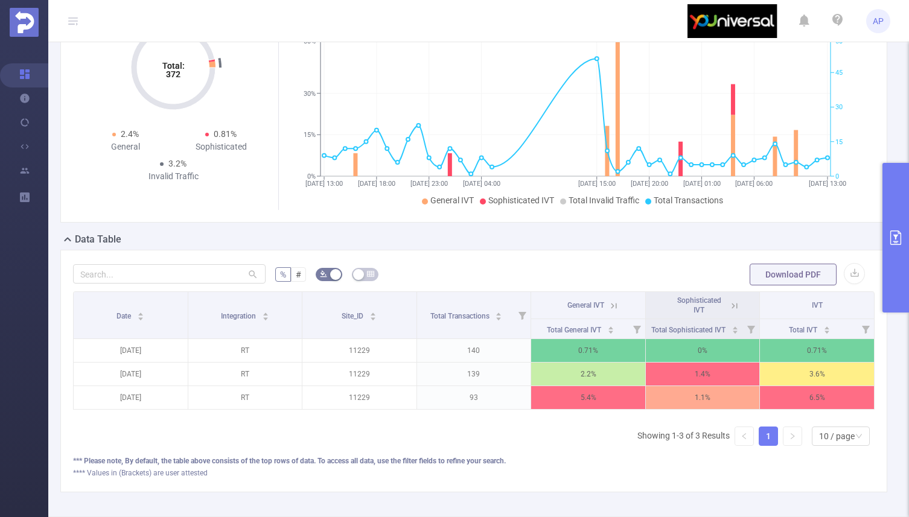
click at [890, 266] on button "primary" at bounding box center [895, 238] width 27 height 150
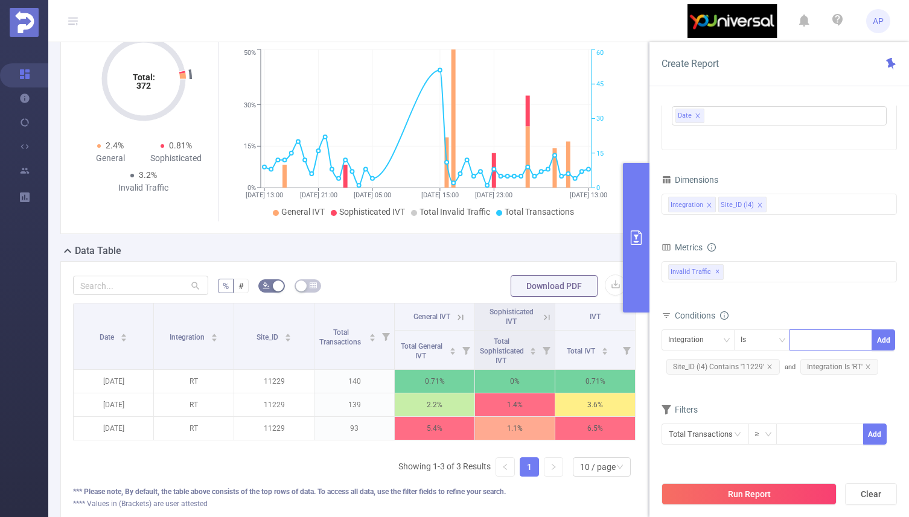
click at [815, 344] on div at bounding box center [830, 340] width 69 height 20
type input "JS"
click at [805, 439] on div "Filters" at bounding box center [779, 432] width 235 height 20
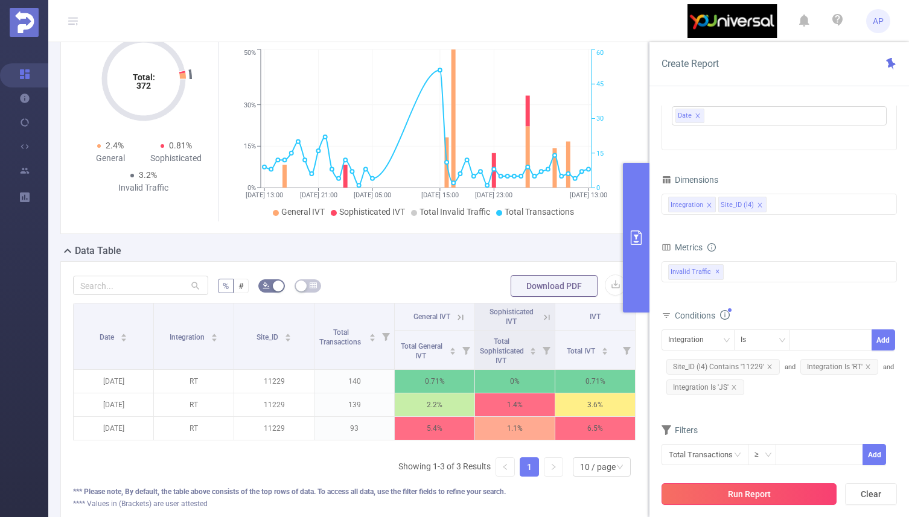
click at [783, 493] on button "Run Report" at bounding box center [749, 494] width 175 height 22
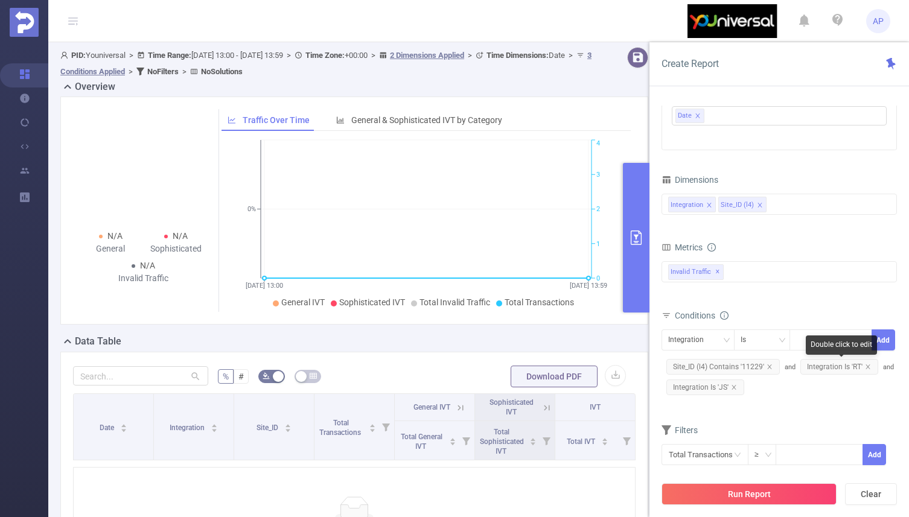
click at [869, 369] on span "Integration Is 'RT'" at bounding box center [839, 367] width 78 height 16
click at [736, 389] on icon "icon: close" at bounding box center [734, 387] width 6 height 6
click at [867, 367] on icon "icon: close" at bounding box center [868, 367] width 6 height 6
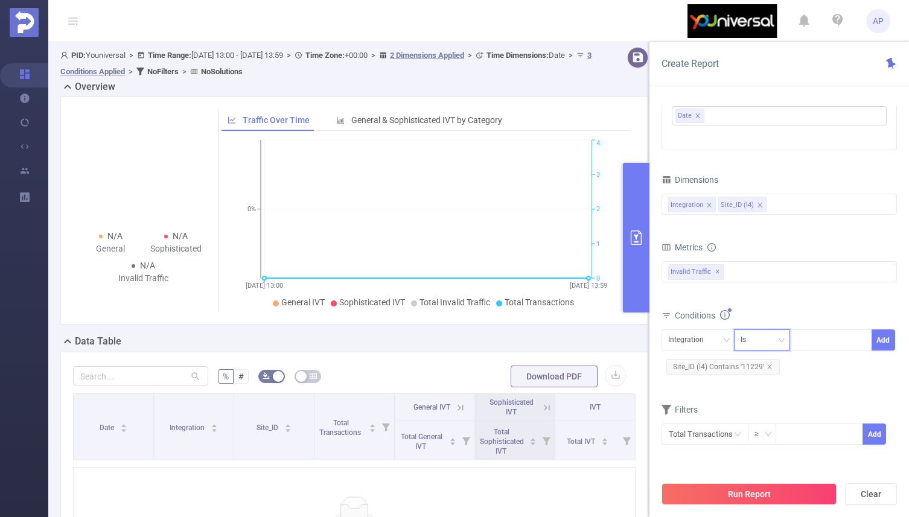
click at [777, 342] on div "Is" at bounding box center [762, 340] width 43 height 20
click at [766, 404] on li "Is Not" at bounding box center [773, 403] width 80 height 19
click at [820, 345] on div at bounding box center [830, 340] width 69 height 20
type input "RT_T"
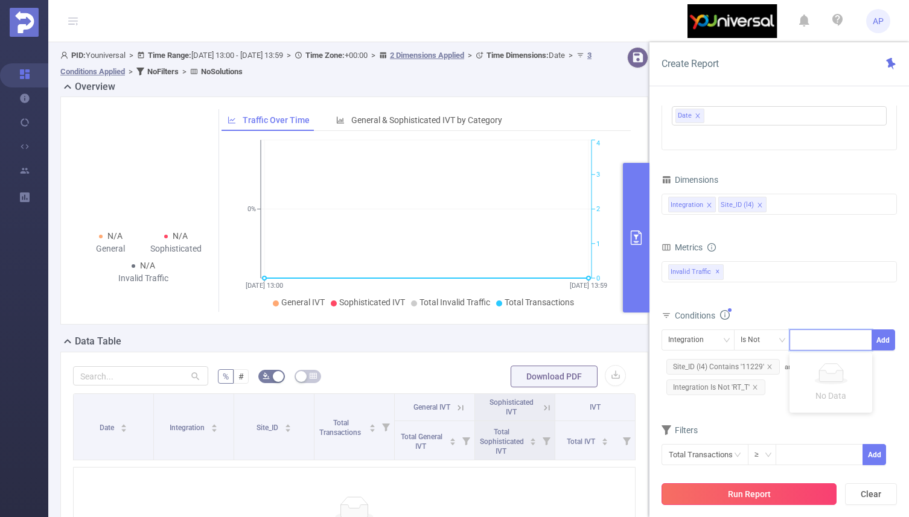
click at [774, 496] on button "Run Report" at bounding box center [749, 494] width 175 height 22
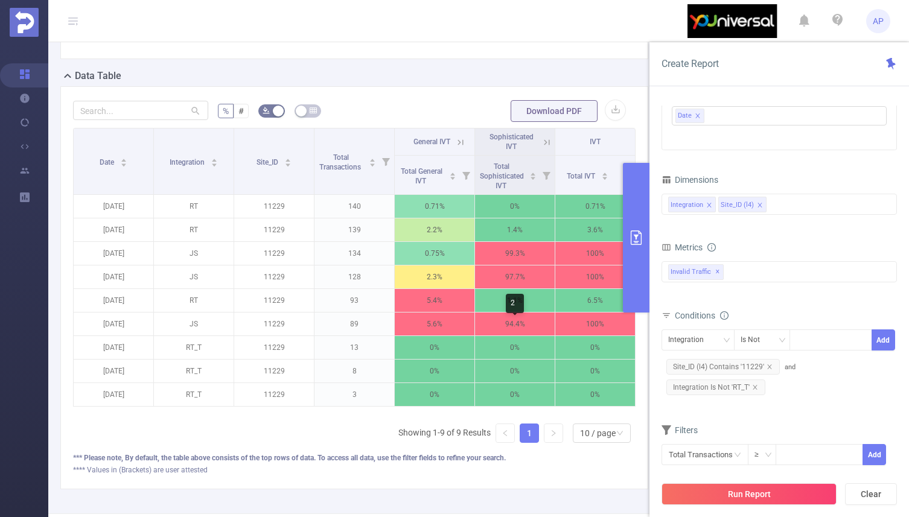
scroll to position [104, 0]
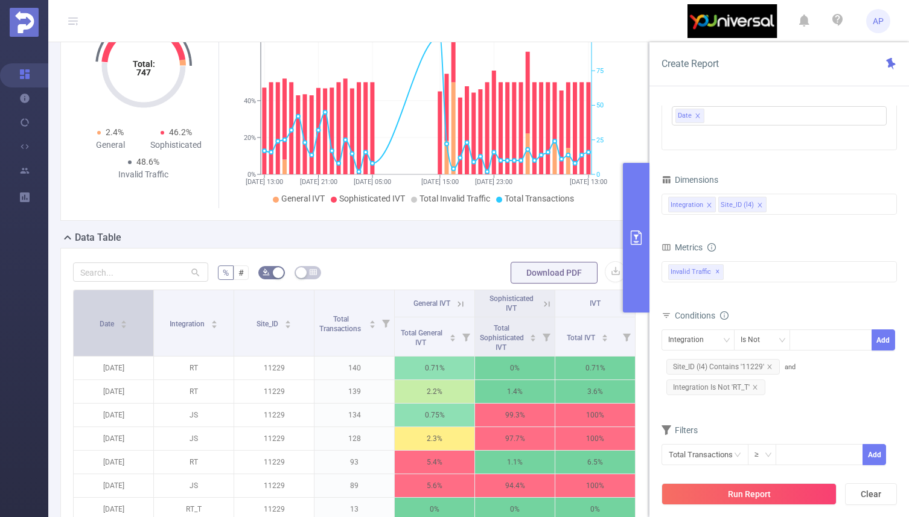
click at [127, 319] on div "Date" at bounding box center [114, 323] width 28 height 12
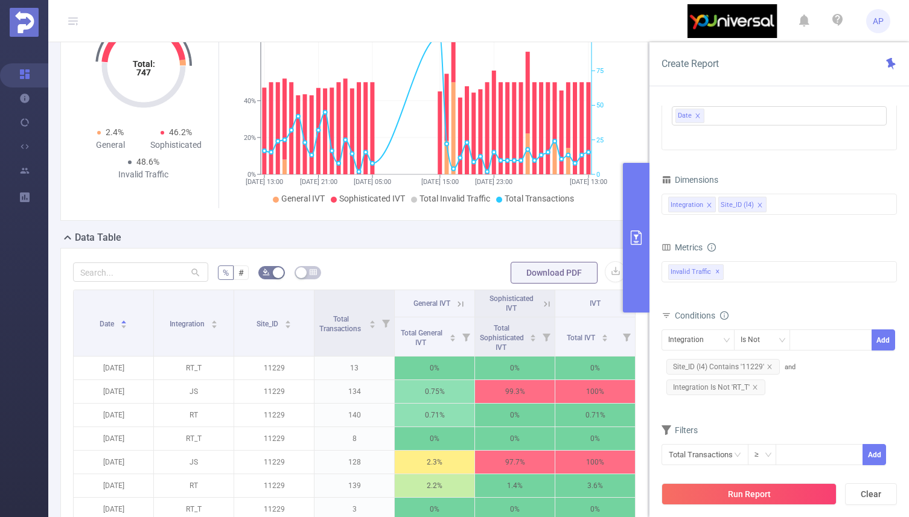
click at [636, 253] on button "primary" at bounding box center [636, 238] width 27 height 150
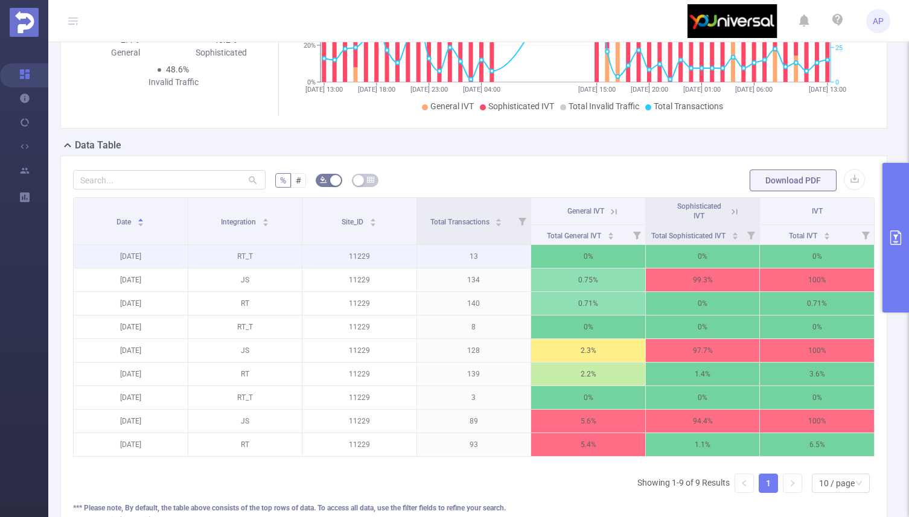
scroll to position [190, 0]
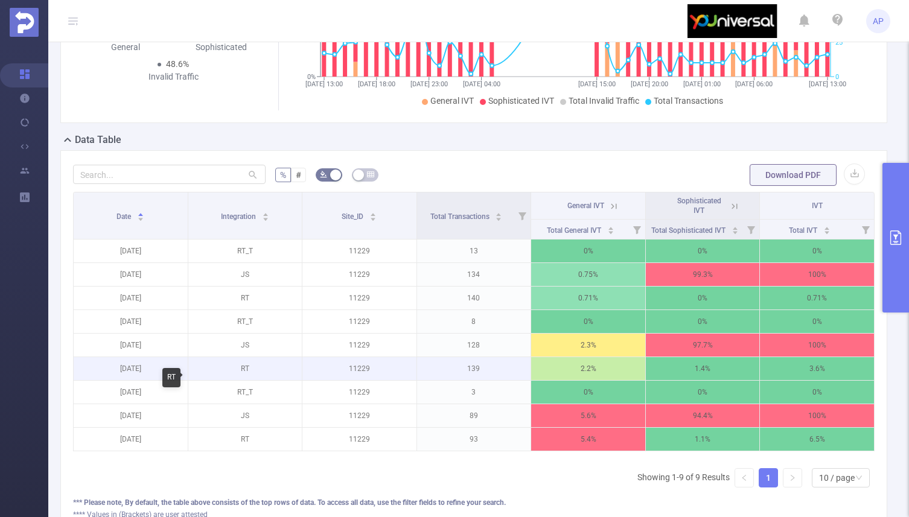
click at [242, 380] on p "RT" at bounding box center [245, 368] width 114 height 23
click at [477, 380] on p "139" at bounding box center [474, 368] width 114 height 23
click at [475, 380] on p "139" at bounding box center [474, 368] width 114 height 23
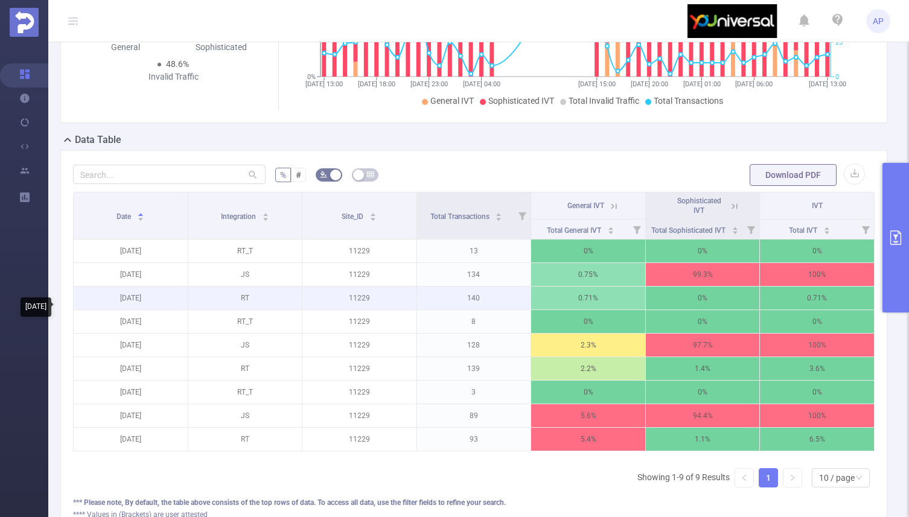
click at [150, 309] on p "2025-09-07" at bounding box center [131, 298] width 114 height 23
click at [477, 310] on p "140" at bounding box center [474, 298] width 114 height 23
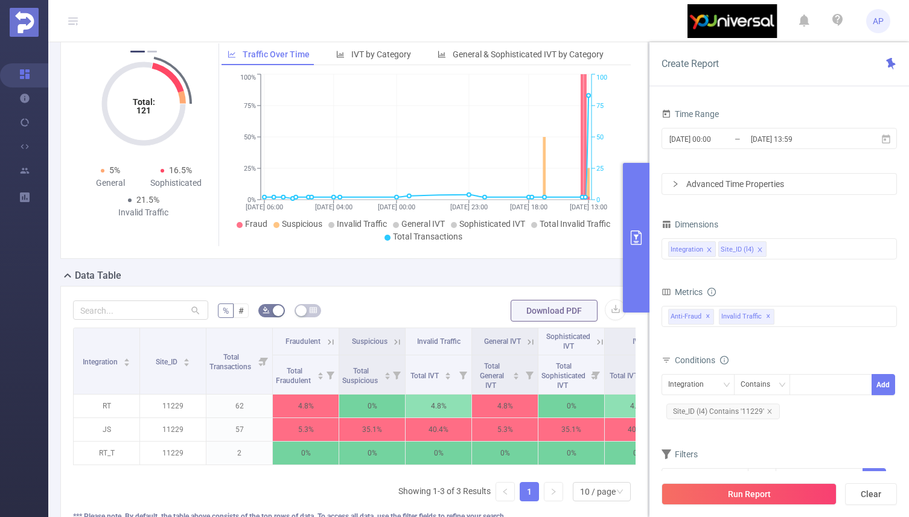
scroll to position [75, 0]
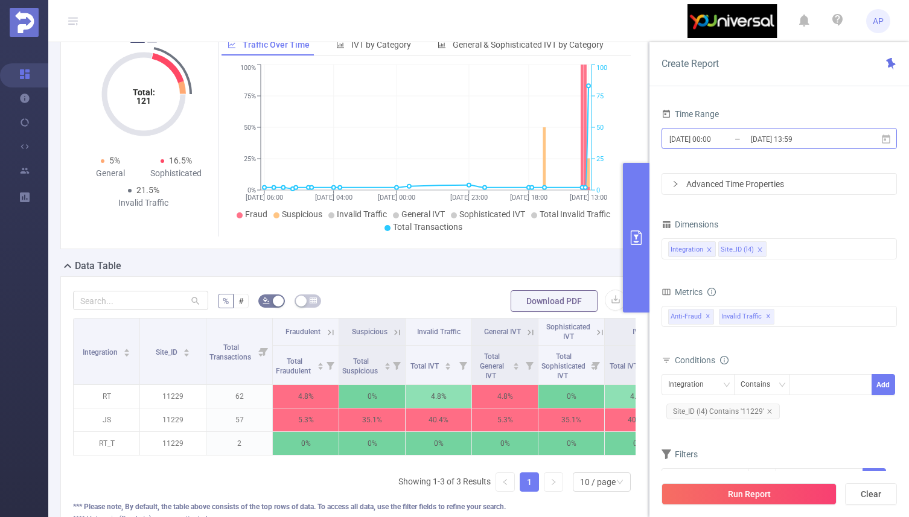
click at [707, 138] on input "[DATE] 00:00" at bounding box center [717, 139] width 98 height 16
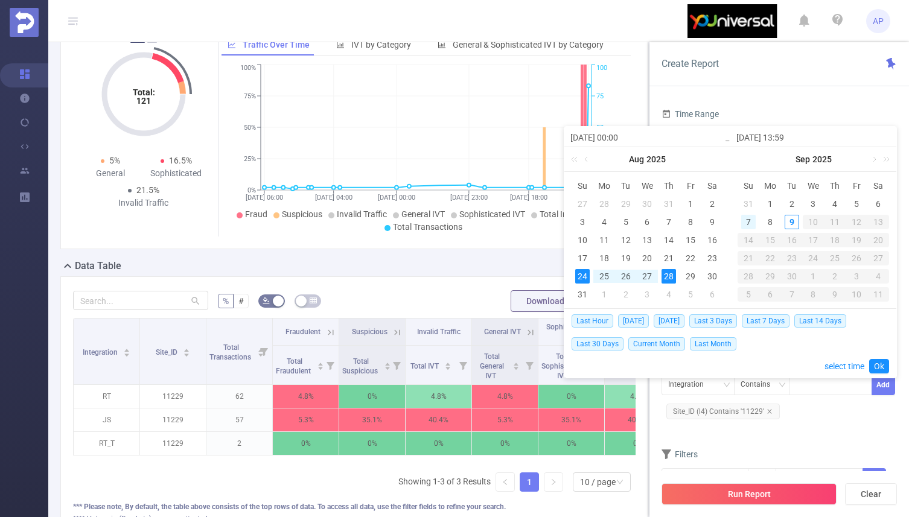
click at [751, 218] on div "7" at bounding box center [748, 222] width 14 height 14
click at [794, 224] on div "9" at bounding box center [792, 222] width 14 height 14
type input "[DATE] 00:00"
type input "[DATE] 13:59"
type input "[DATE] 00:00"
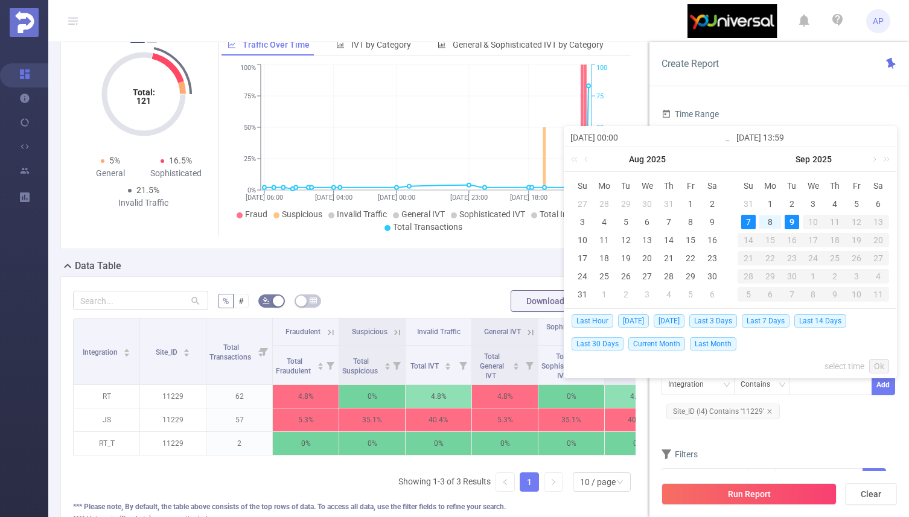
type input "[DATE] 13:59"
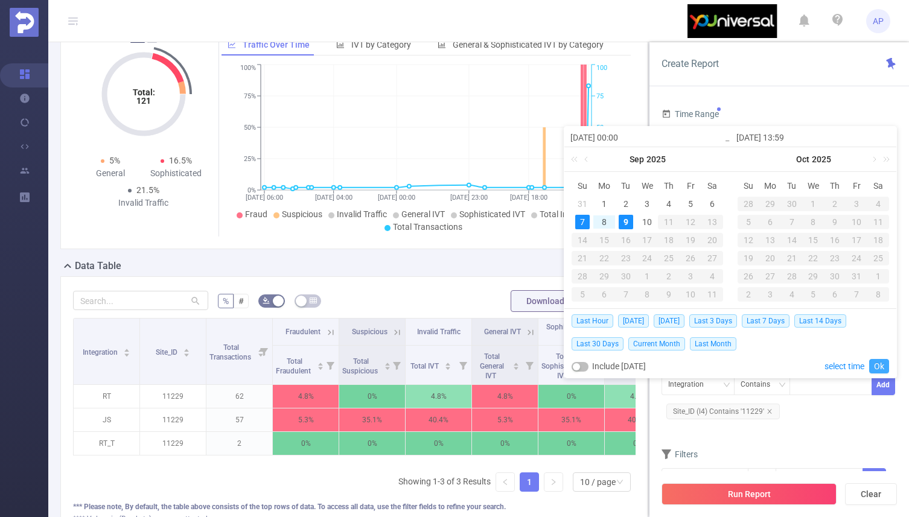
click at [879, 366] on link "Ok" at bounding box center [879, 366] width 20 height 14
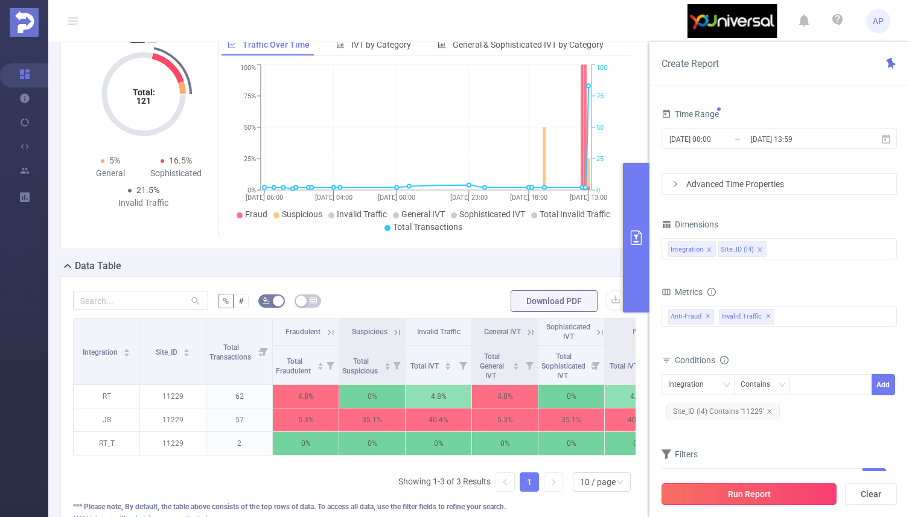
click at [755, 497] on button "Run Report" at bounding box center [749, 494] width 175 height 22
